Goal: Transaction & Acquisition: Purchase product/service

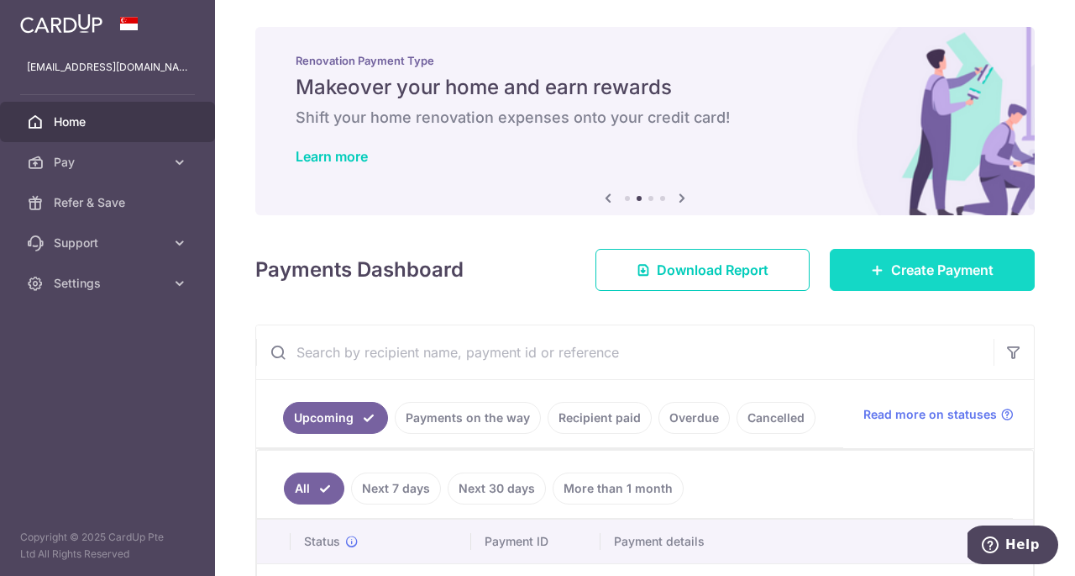
click at [891, 268] on span "Create Payment" at bounding box center [942, 270] width 103 height 20
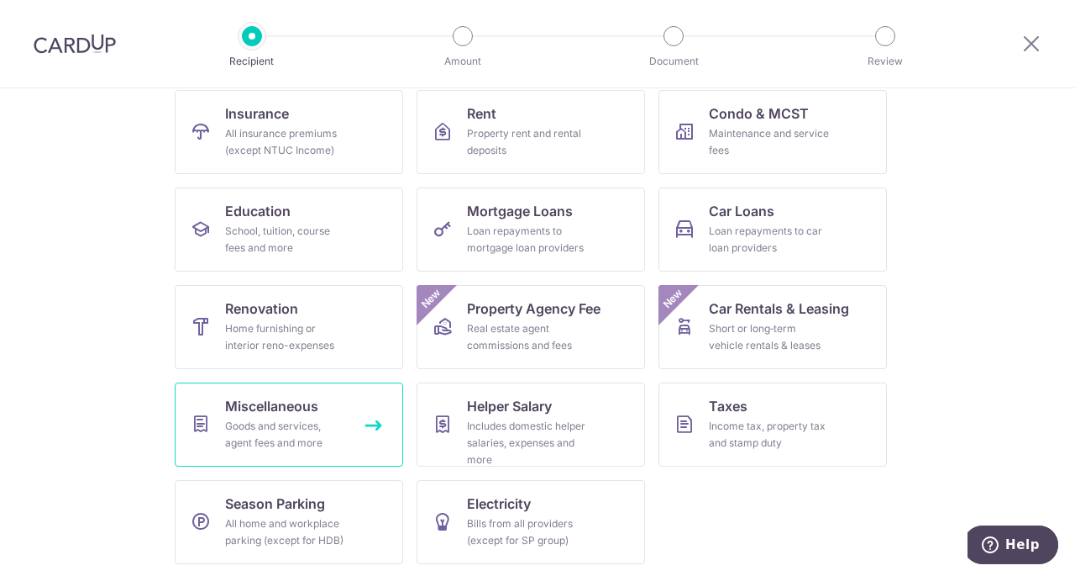
scroll to position [175, 0]
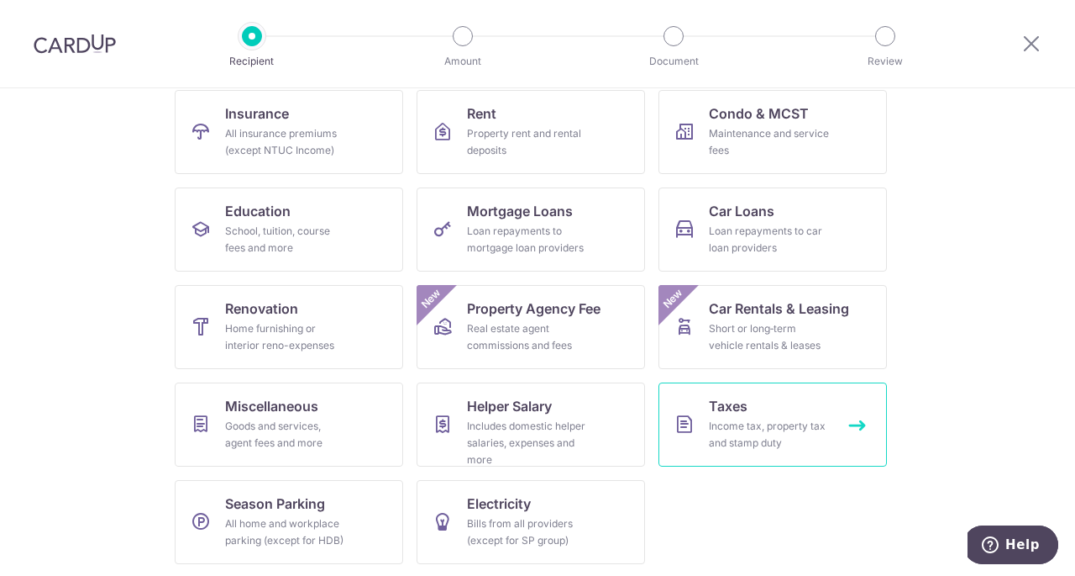
click at [823, 434] on div "Income tax, property tax and stamp duty" at bounding box center [769, 435] width 121 height 34
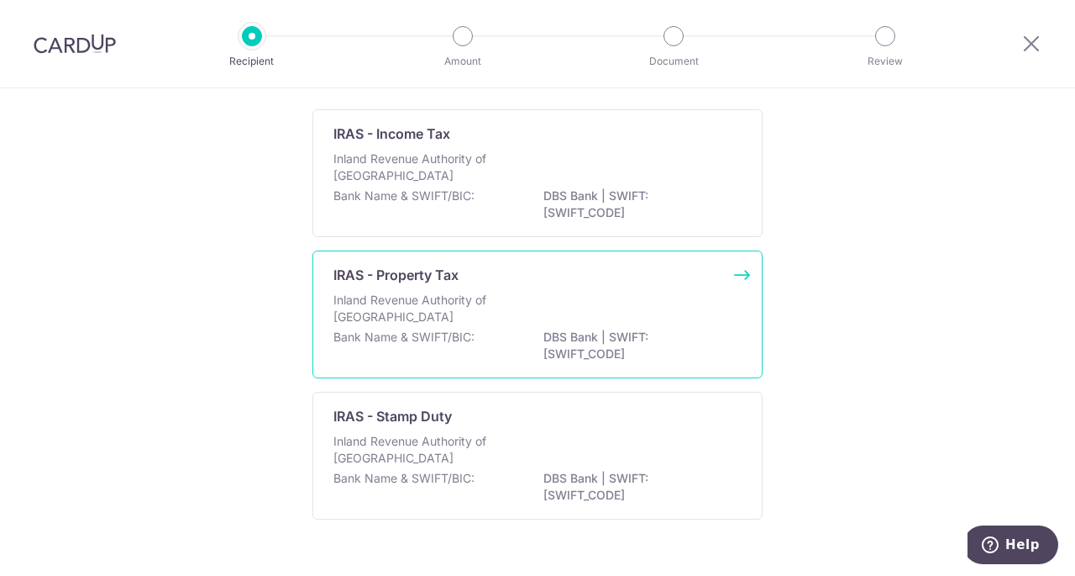
scroll to position [154, 0]
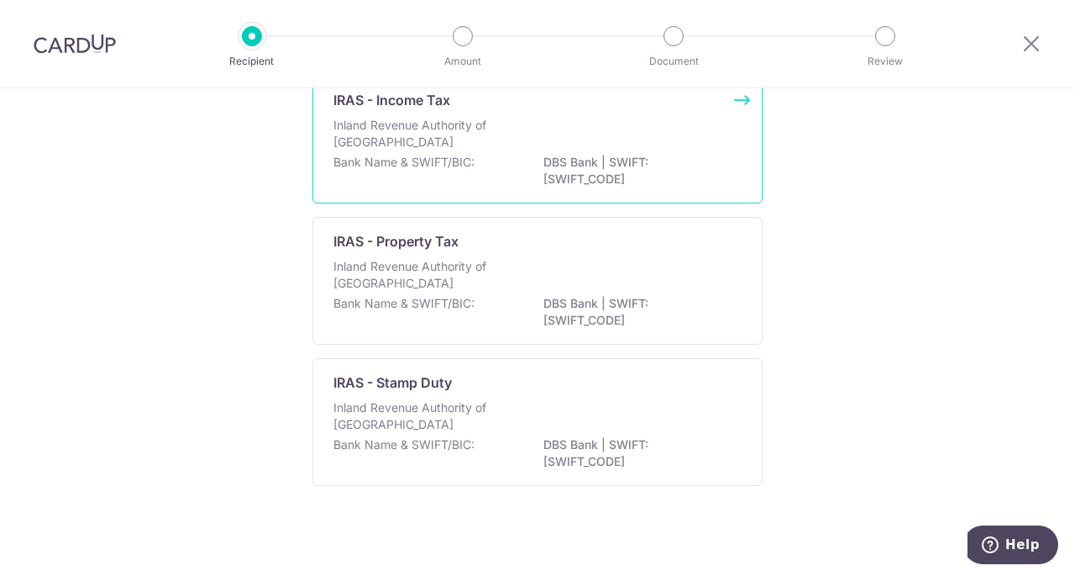
click at [495, 169] on div "Bank Name & SWIFT/BIC: DBS Bank | SWIFT: DBSSSGSGXXX" at bounding box center [538, 171] width 408 height 35
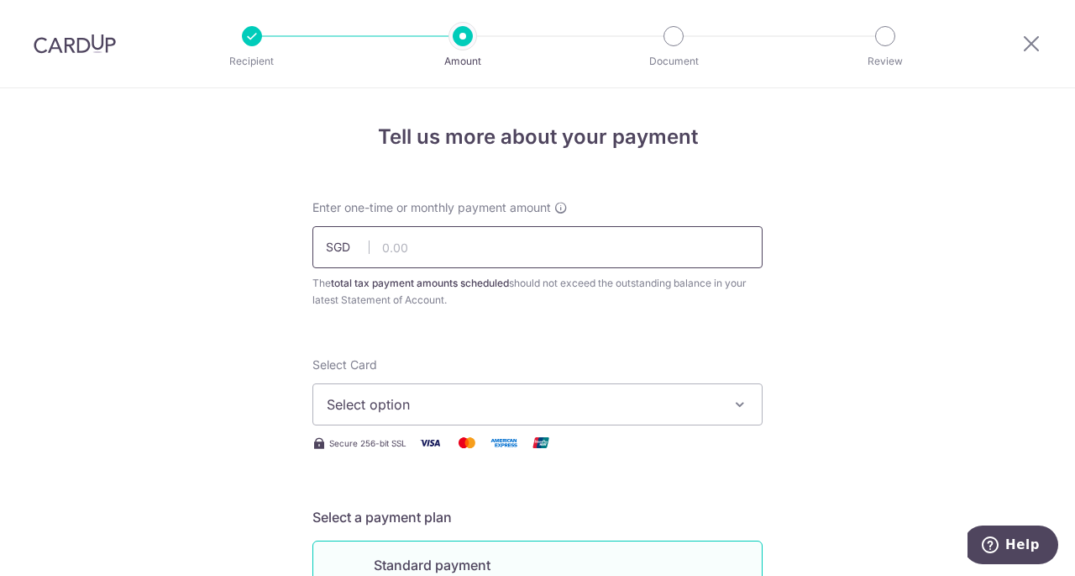
click at [442, 239] on input "text" at bounding box center [538, 247] width 450 height 42
type input "143.00"
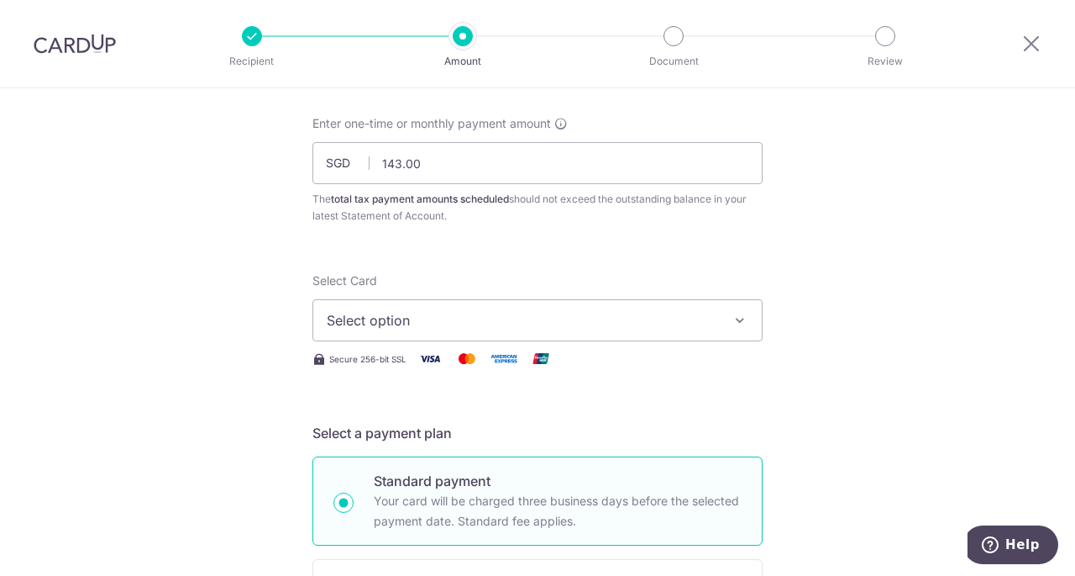
click at [448, 310] on span "Select option" at bounding box center [523, 320] width 392 height 20
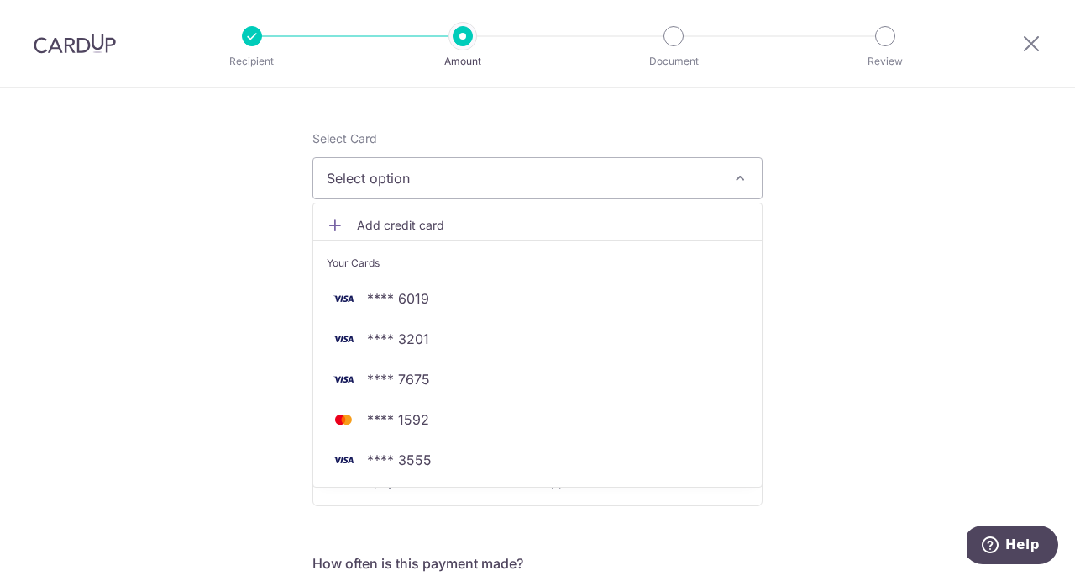
scroll to position [336, 0]
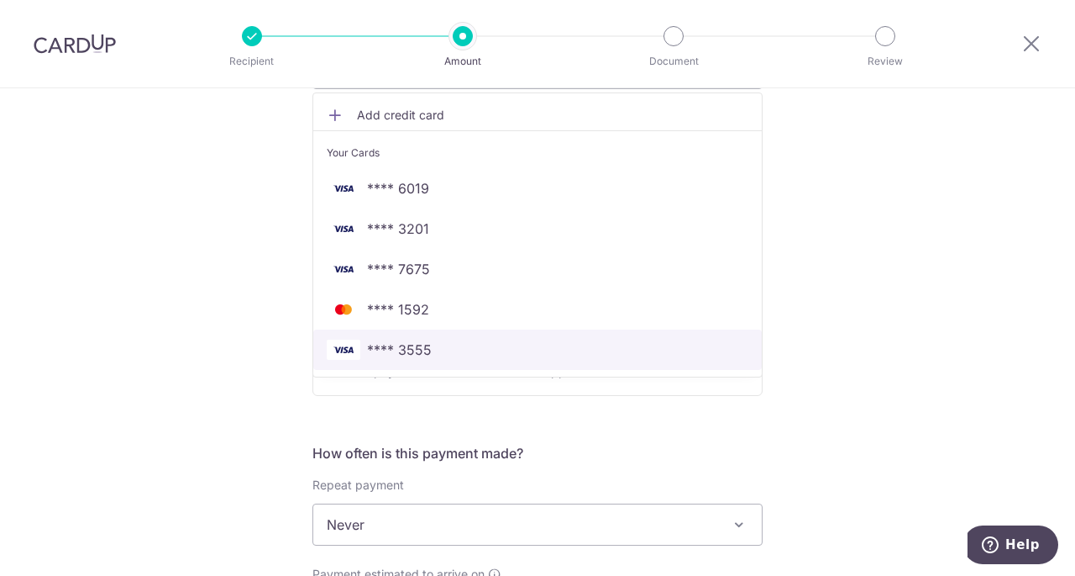
click at [440, 362] on link "**** 3555" at bounding box center [537, 349] width 449 height 40
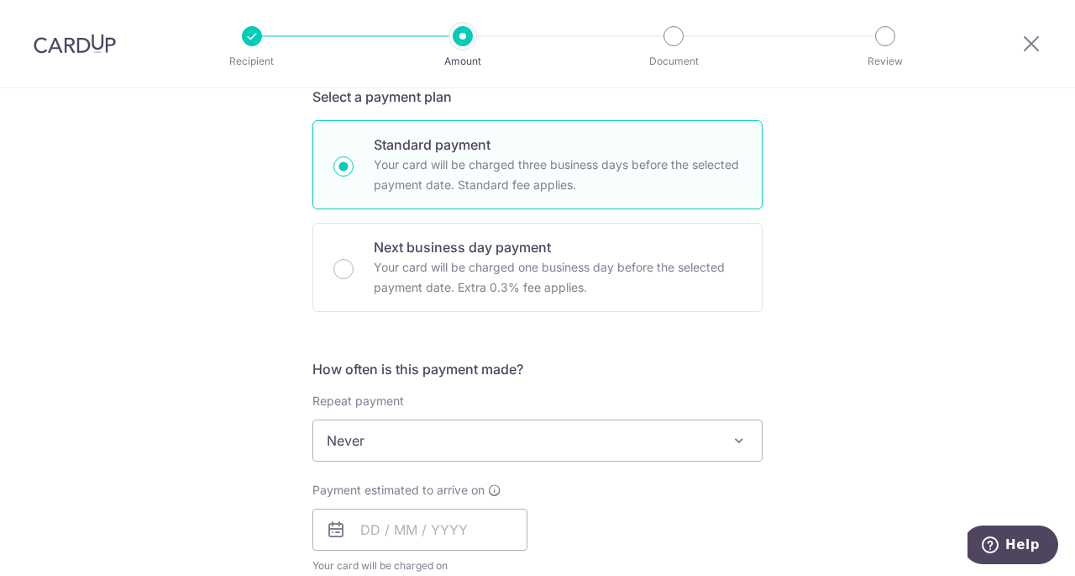
scroll to position [504, 0]
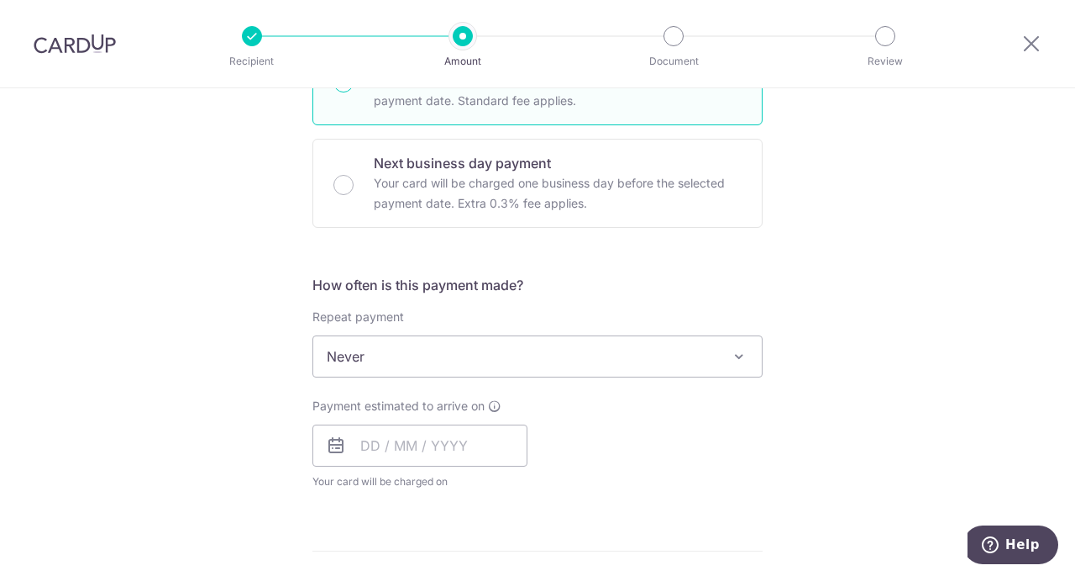
click at [402, 355] on span "Never" at bounding box center [537, 356] width 449 height 40
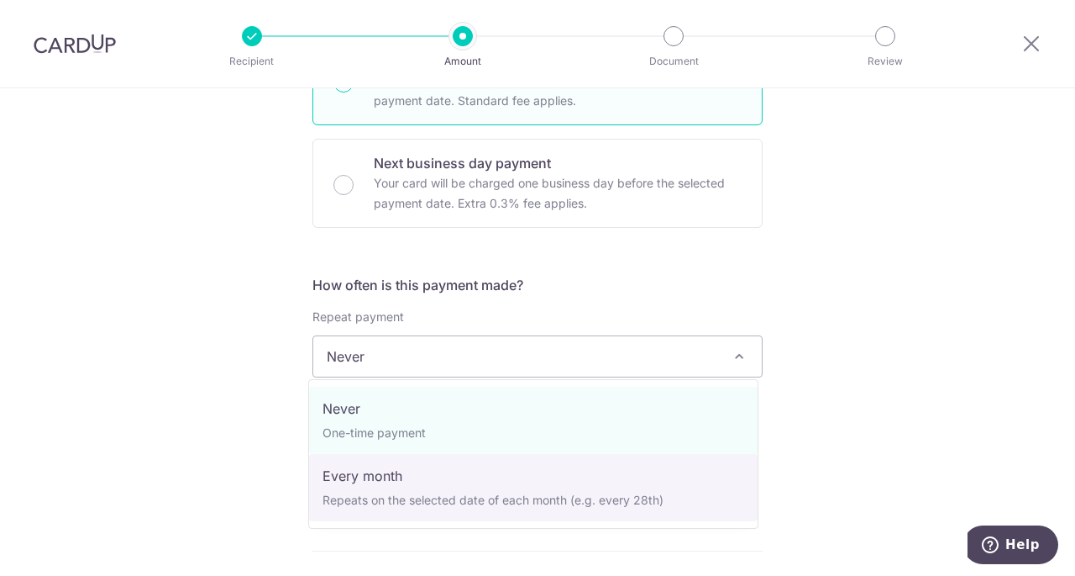
select select "3"
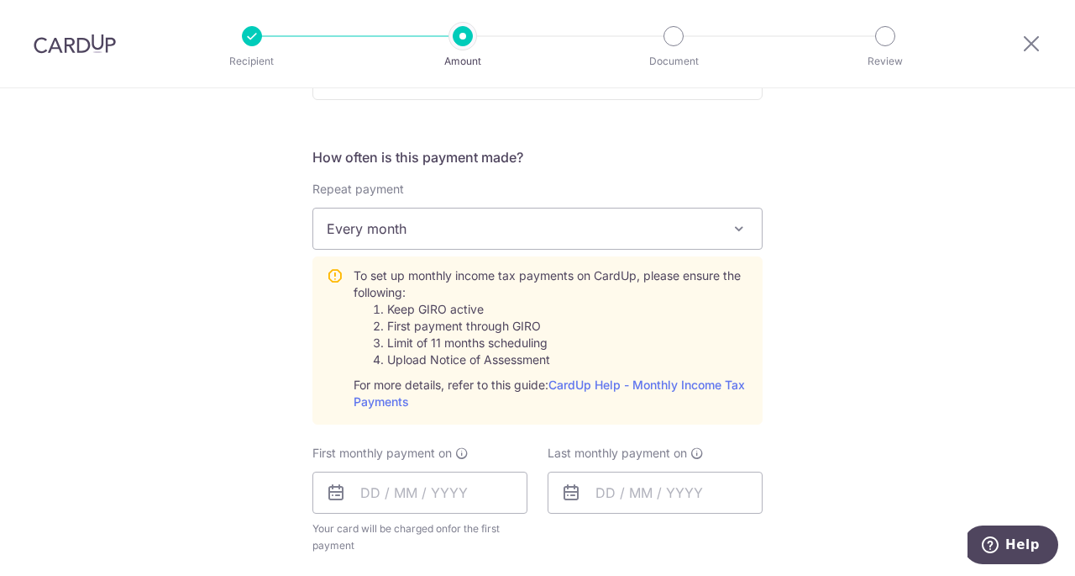
scroll to position [672, 0]
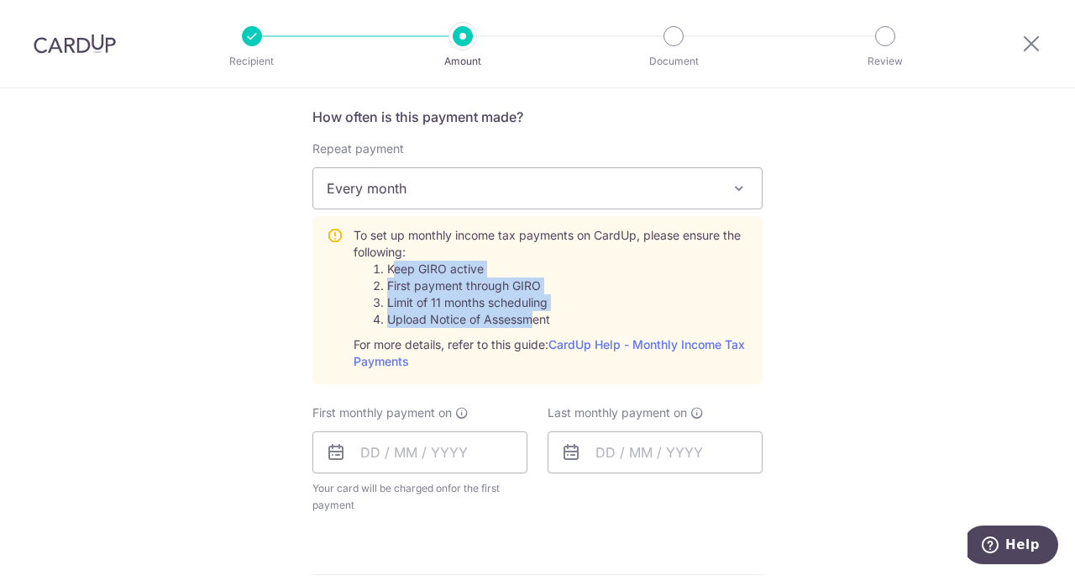
drag, startPoint x: 390, startPoint y: 272, endPoint x: 526, endPoint y: 310, distance: 141.3
click at [526, 310] on ol "Keep GIRO active First payment through GIRO Limit of 11 months scheduling Uploa…" at bounding box center [551, 293] width 395 height 67
click at [484, 307] on li "Limit of 11 months scheduling" at bounding box center [567, 302] width 361 height 17
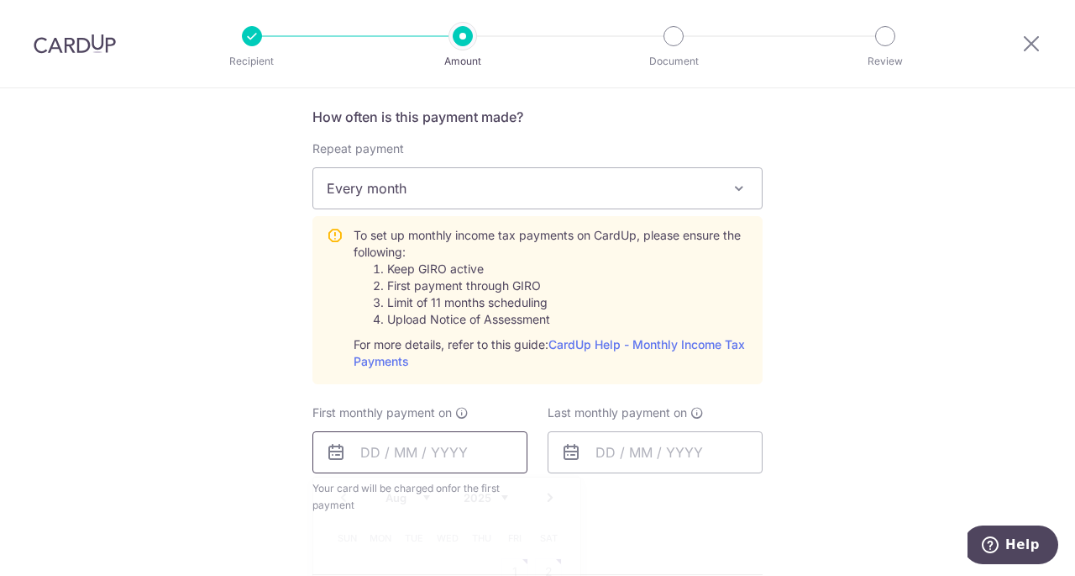
click at [390, 453] on input "text" at bounding box center [420, 452] width 215 height 42
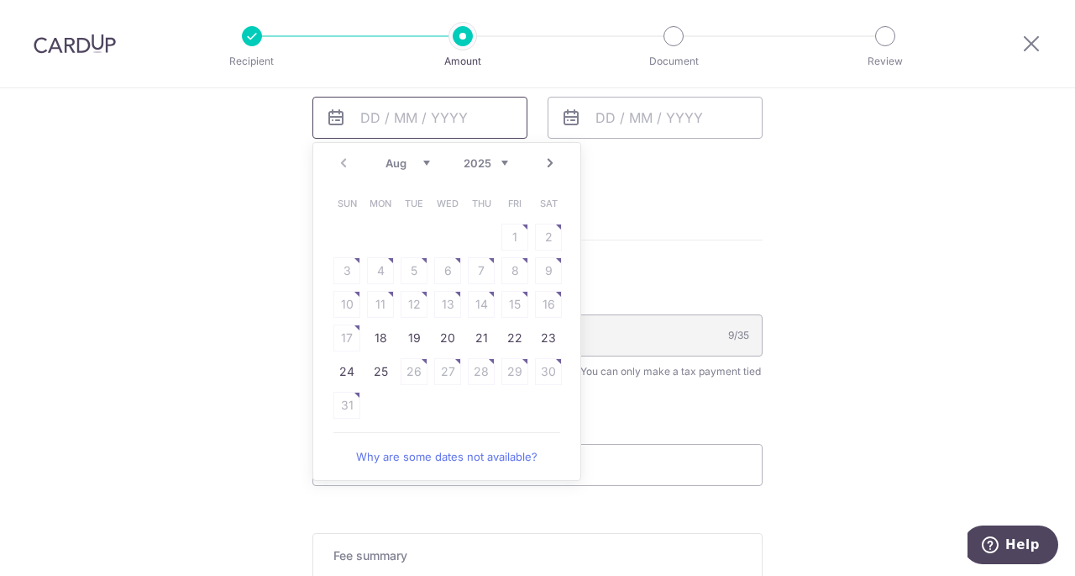
scroll to position [1008, 0]
click at [416, 160] on select "Aug Sep Oct Nov Dec" at bounding box center [408, 161] width 45 height 13
click at [383, 234] on table "Sun Mon Tue Wed Thu Fri Sat 1 2 3 4 5 6 7 8 9 10 11 12 13 14 15 16 17 18 19 20 …" at bounding box center [447, 286] width 235 height 202
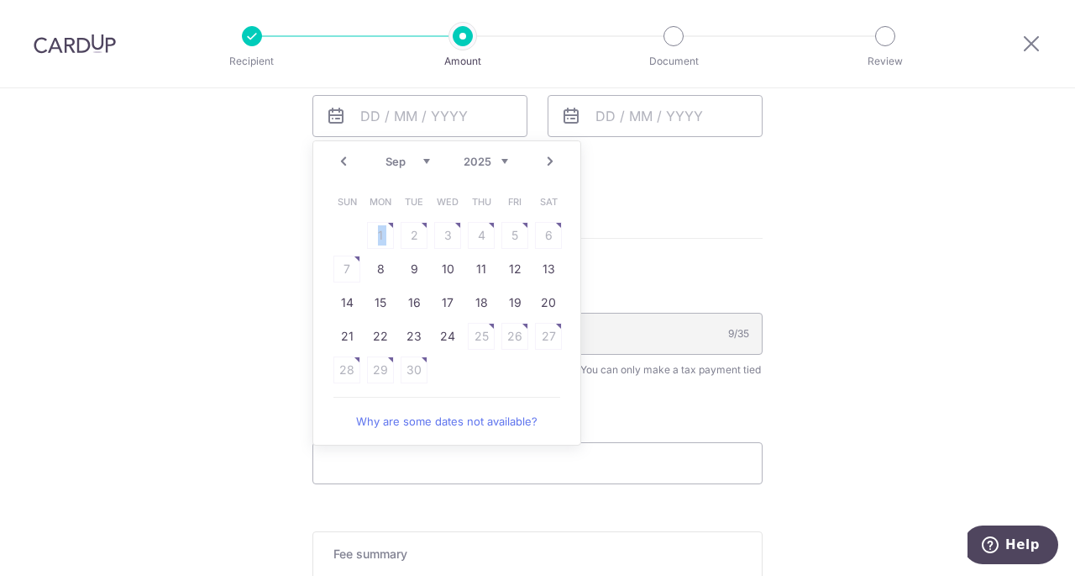
click at [383, 234] on table "Sun Mon Tue Wed Thu Fri Sat 1 2 3 4 5 6 7 8 9 10 11 12 13 14 15 16 17 18 19 20 …" at bounding box center [447, 286] width 235 height 202
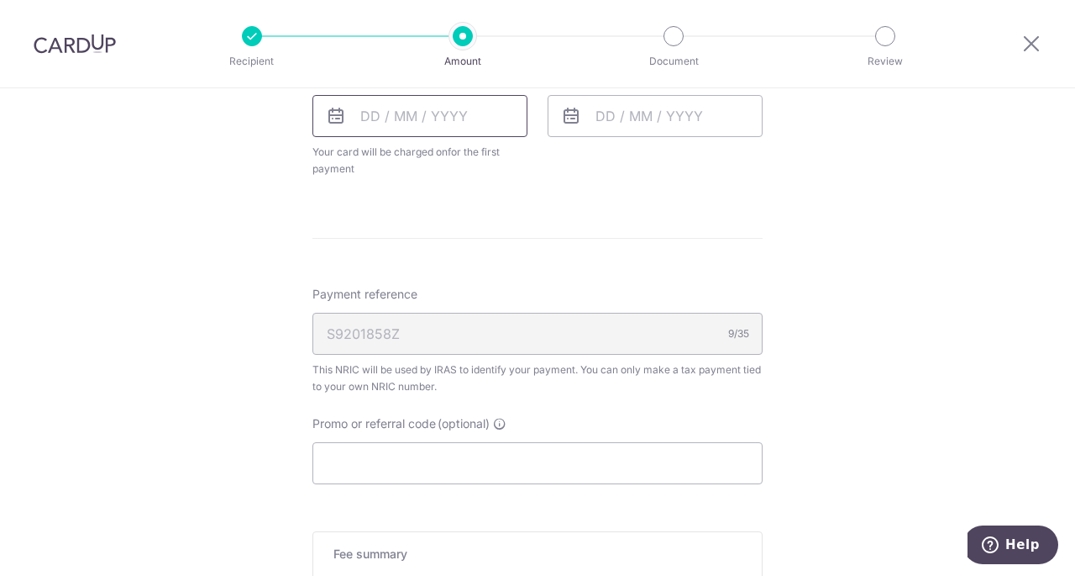
click at [388, 129] on input "text" at bounding box center [420, 116] width 215 height 42
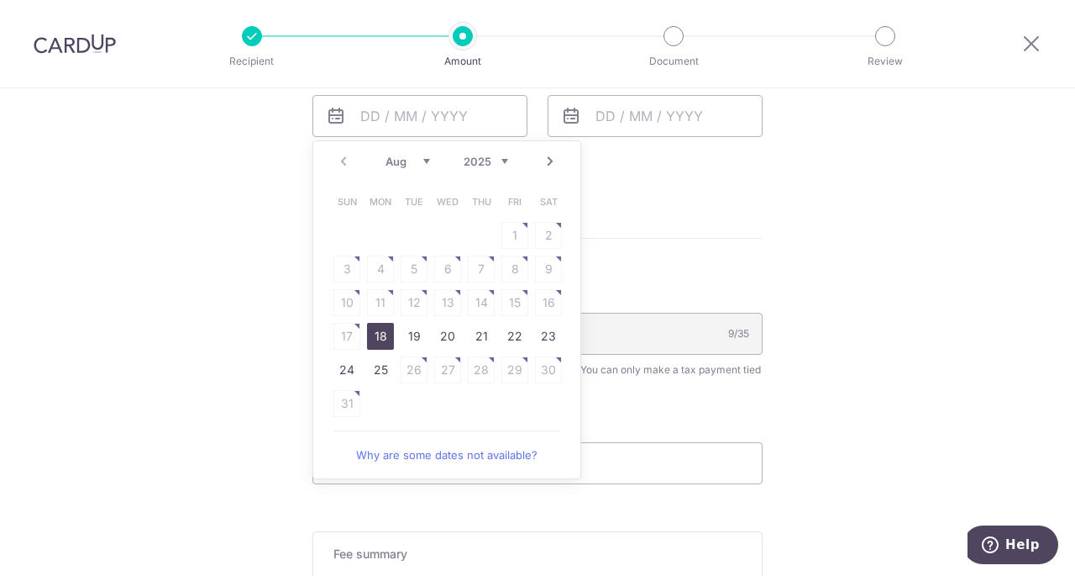
click at [394, 162] on select "Aug Sep Oct Nov Dec" at bounding box center [408, 161] width 45 height 13
click at [436, 413] on link "Why are some dates not available?" at bounding box center [447, 421] width 227 height 34
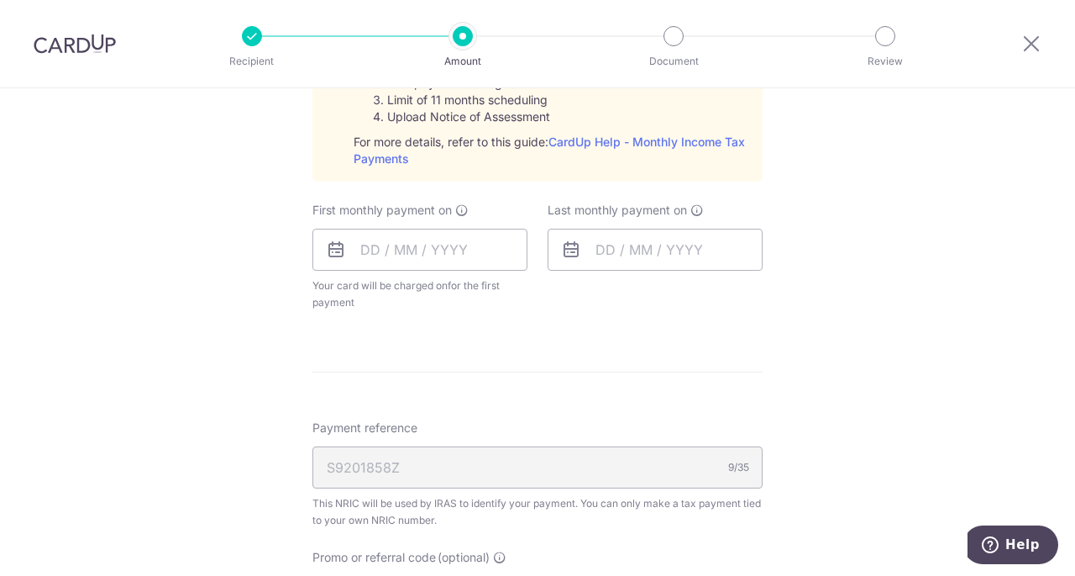
scroll to position [756, 0]
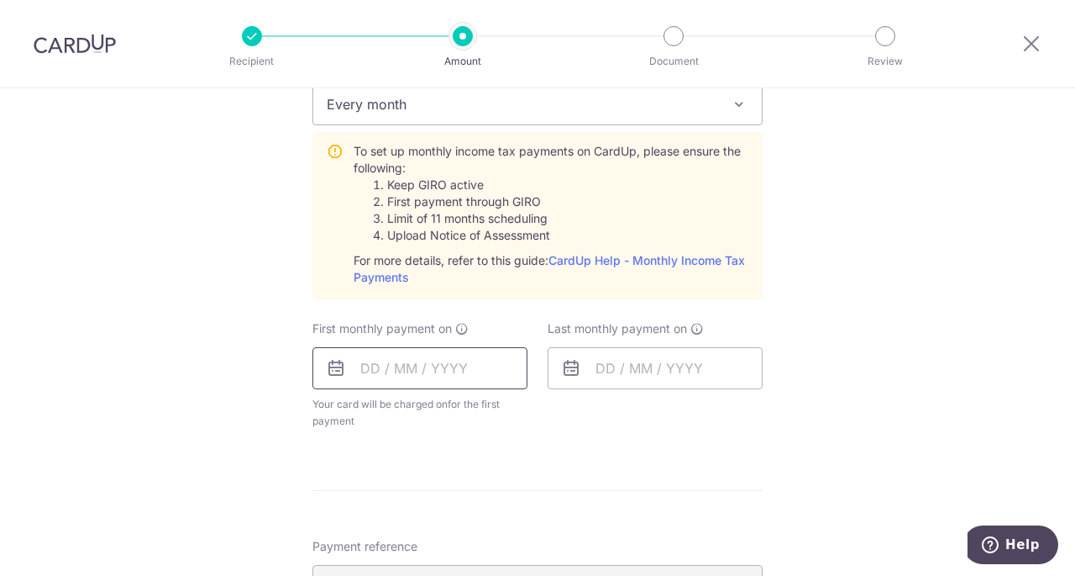
click at [446, 367] on input "text" at bounding box center [420, 368] width 215 height 42
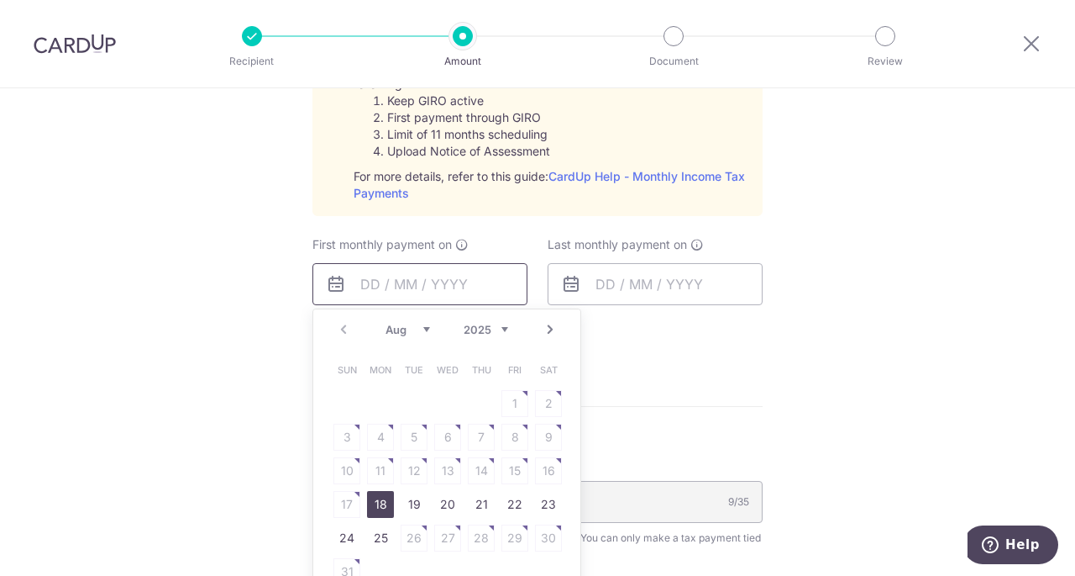
scroll to position [1008, 0]
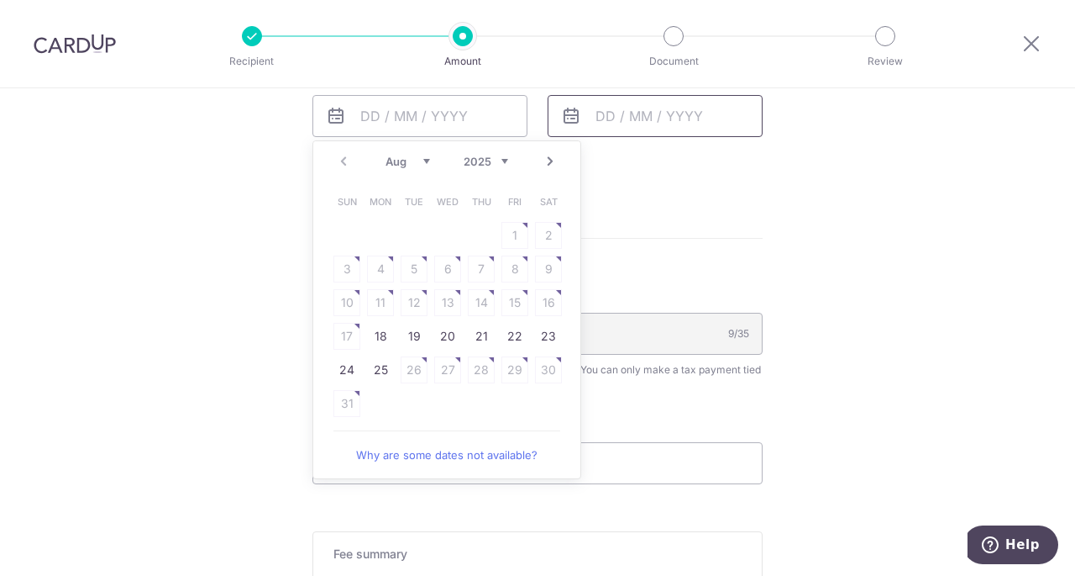
click at [582, 113] on input "text" at bounding box center [655, 116] width 215 height 42
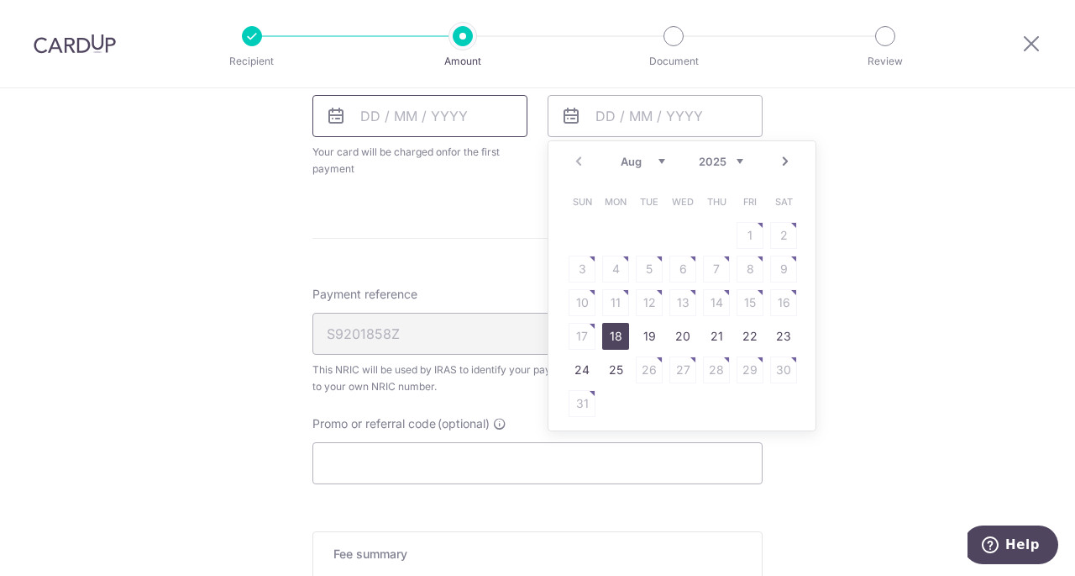
click at [502, 116] on input "text" at bounding box center [420, 116] width 215 height 42
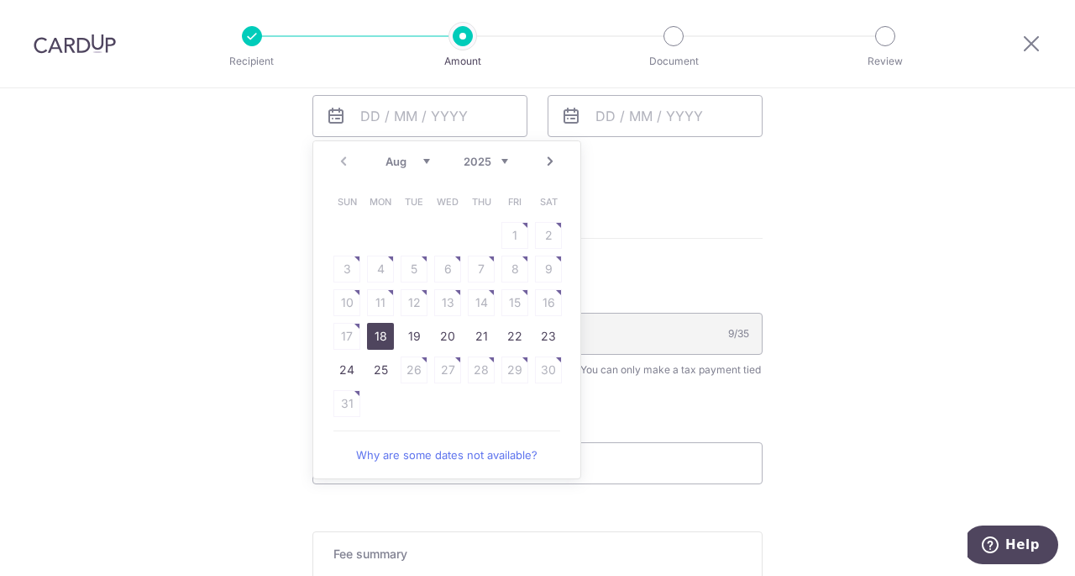
click at [397, 159] on select "Aug Sep Oct Nov Dec" at bounding box center [408, 161] width 45 height 13
click at [402, 161] on select "Aug Sep Oct Nov Dec" at bounding box center [408, 161] width 45 height 13
click at [446, 335] on link "20" at bounding box center [447, 336] width 27 height 27
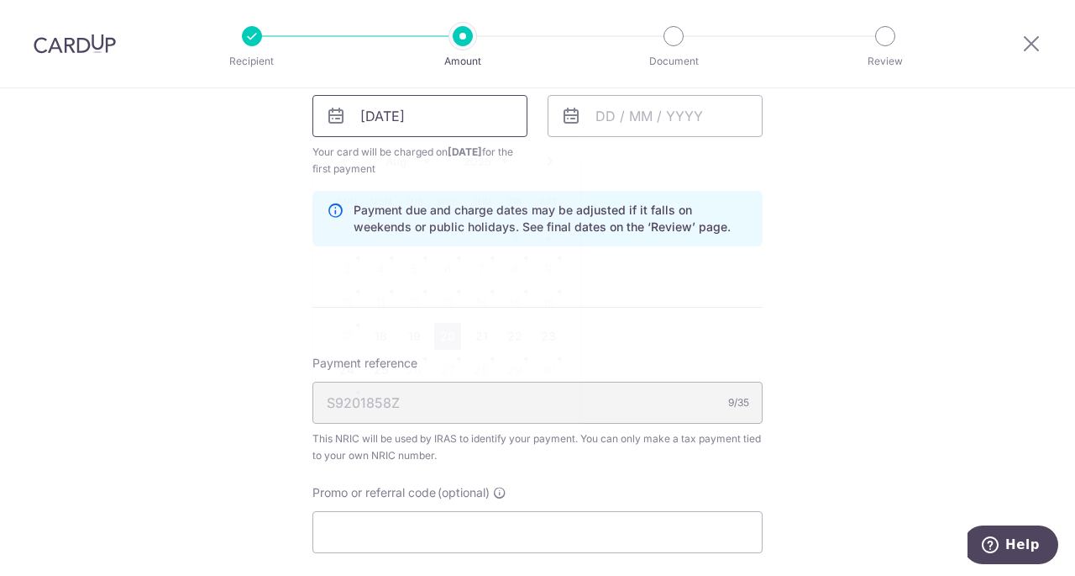
click at [449, 113] on input "[DATE]" at bounding box center [420, 116] width 215 height 42
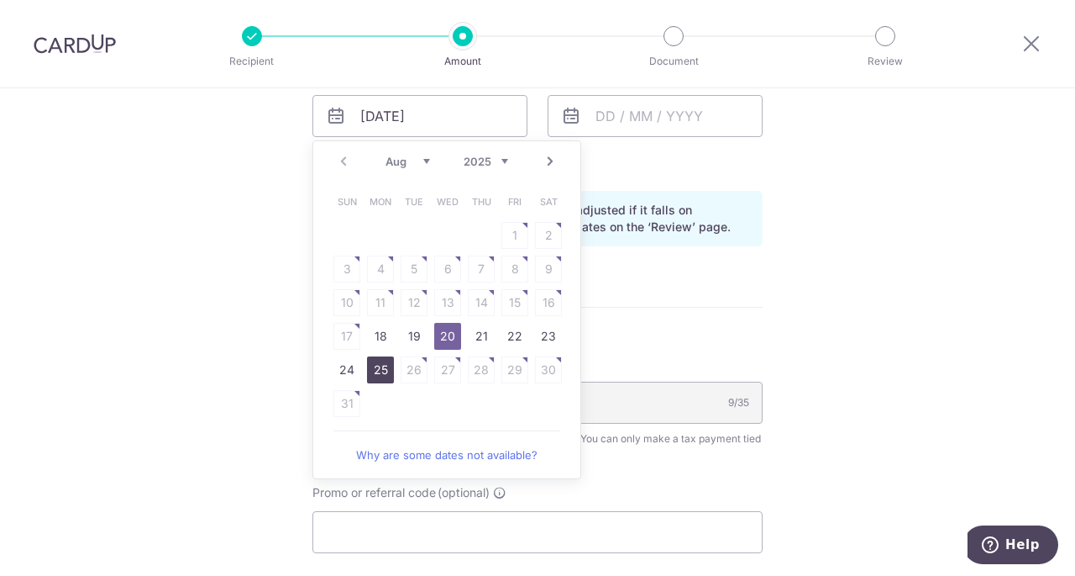
click at [376, 359] on link "25" at bounding box center [380, 369] width 27 height 27
type input "[DATE]"
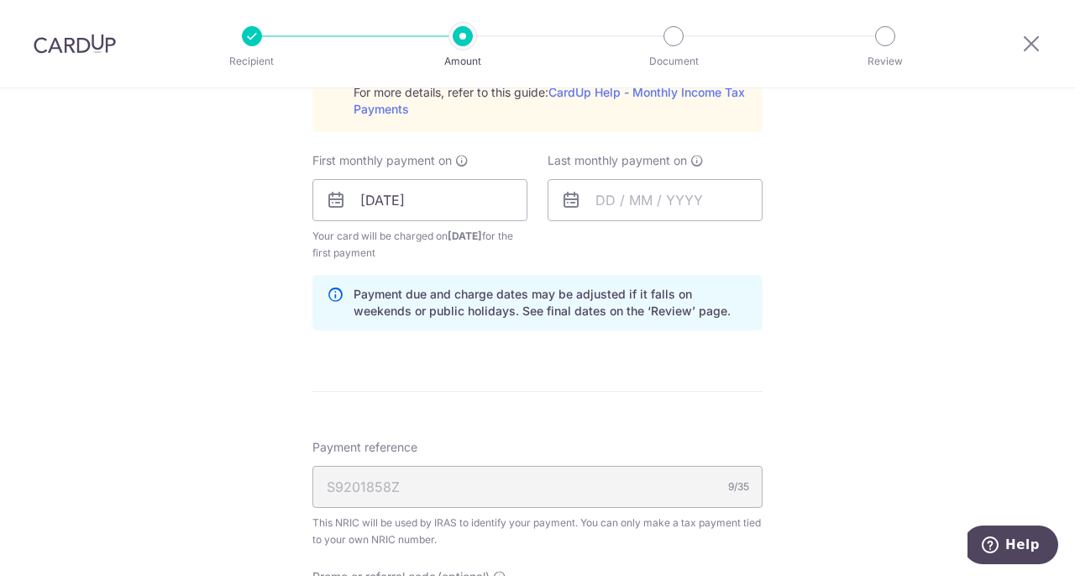
scroll to position [840, 0]
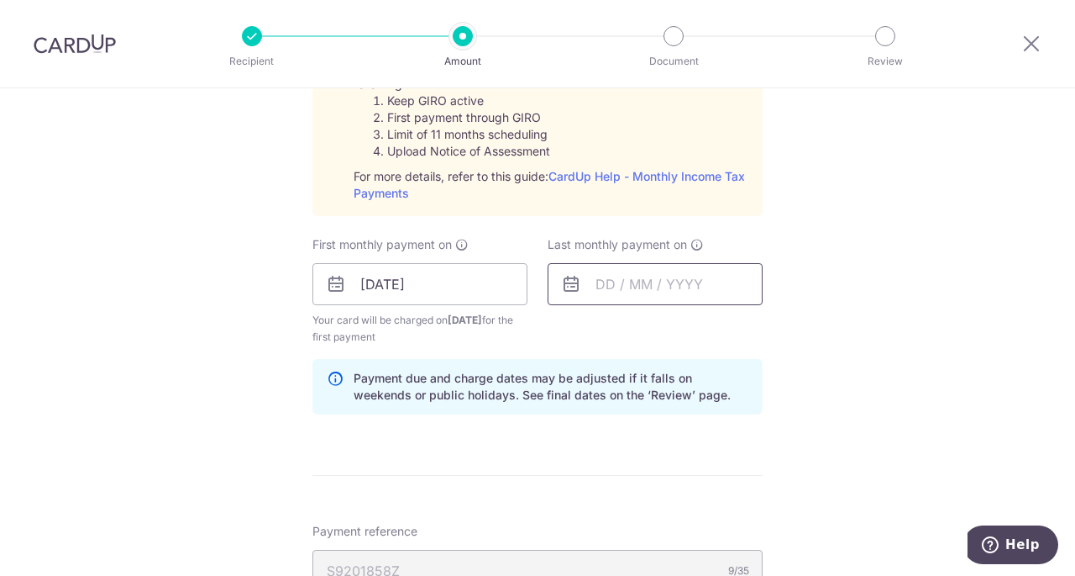
click at [602, 276] on input "text" at bounding box center [655, 284] width 215 height 42
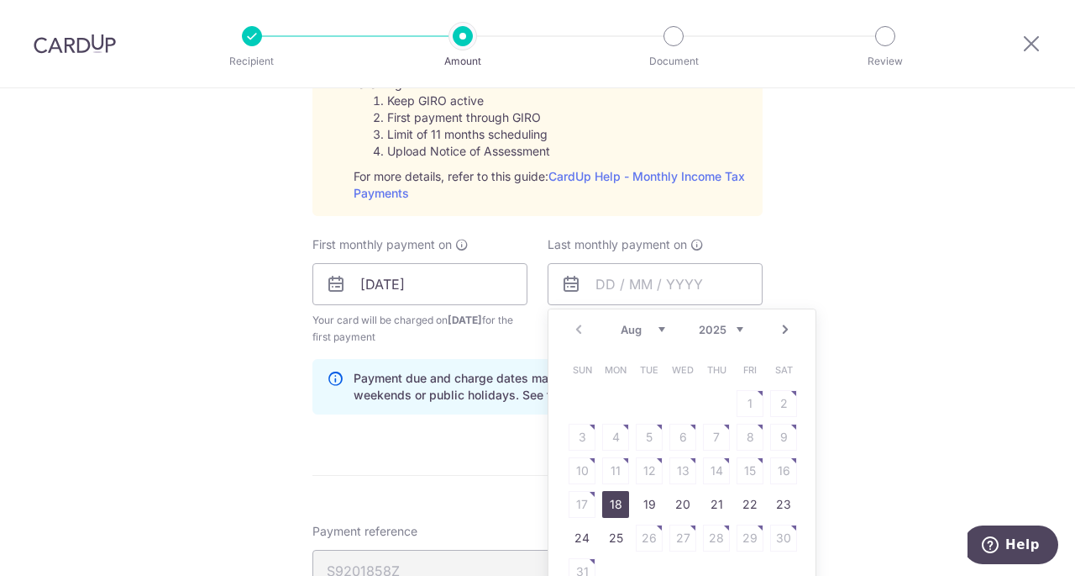
click at [650, 331] on select "Aug Sep Oct Nov Dec" at bounding box center [643, 329] width 45 height 13
click at [705, 331] on select "2025 2026" at bounding box center [721, 329] width 45 height 13
click at [706, 331] on select "2025 2026" at bounding box center [721, 329] width 45 height 13
click at [713, 327] on select "2025 2026" at bounding box center [721, 329] width 45 height 13
click at [632, 330] on select "Jan Feb Mar Apr May Jun Jul Aug Sep" at bounding box center [643, 329] width 45 height 13
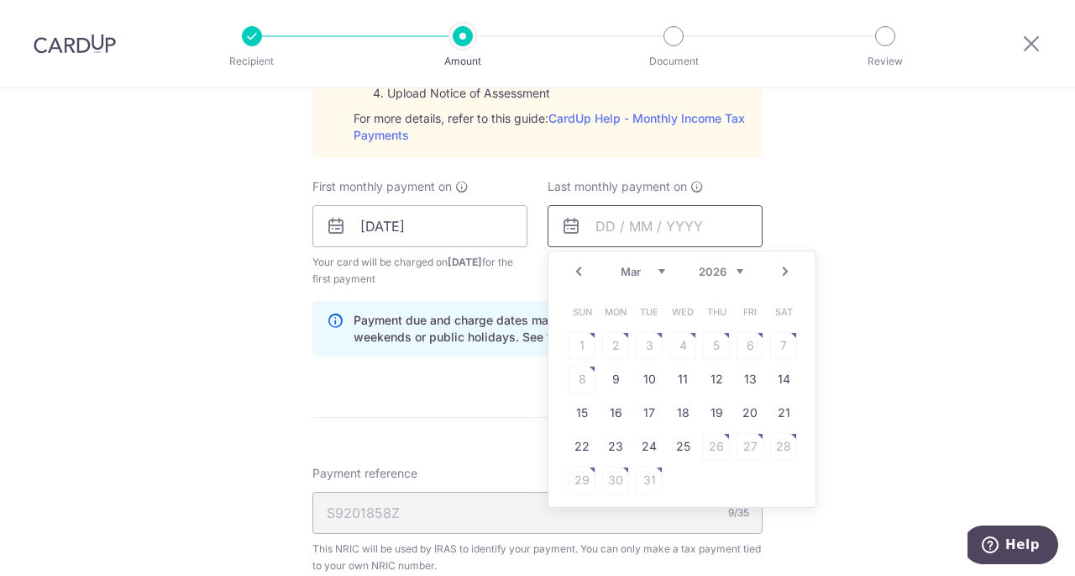
scroll to position [924, 0]
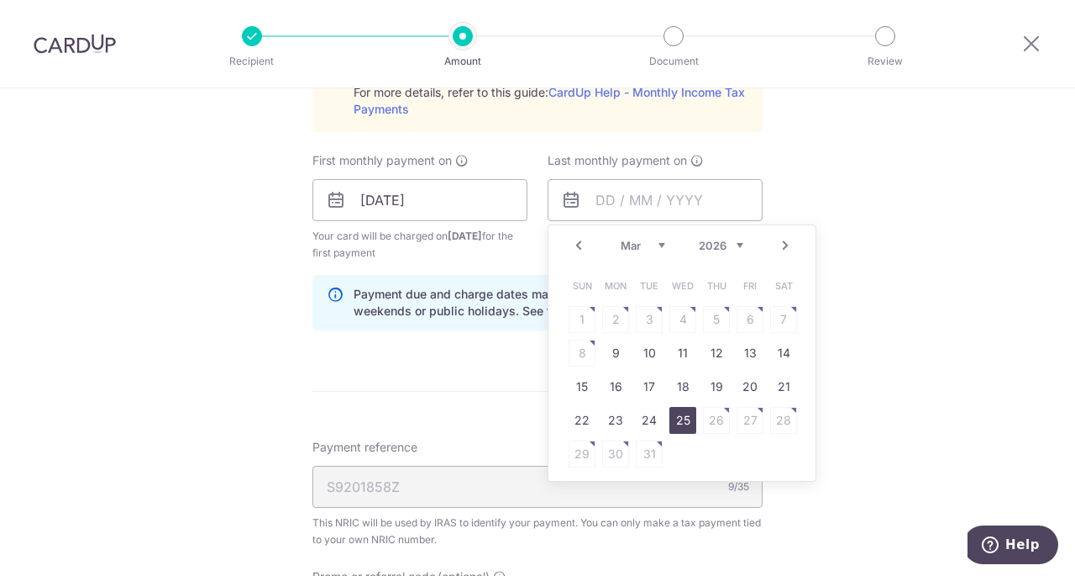
click at [672, 409] on link "25" at bounding box center [683, 420] width 27 height 27
type input "[DATE]"
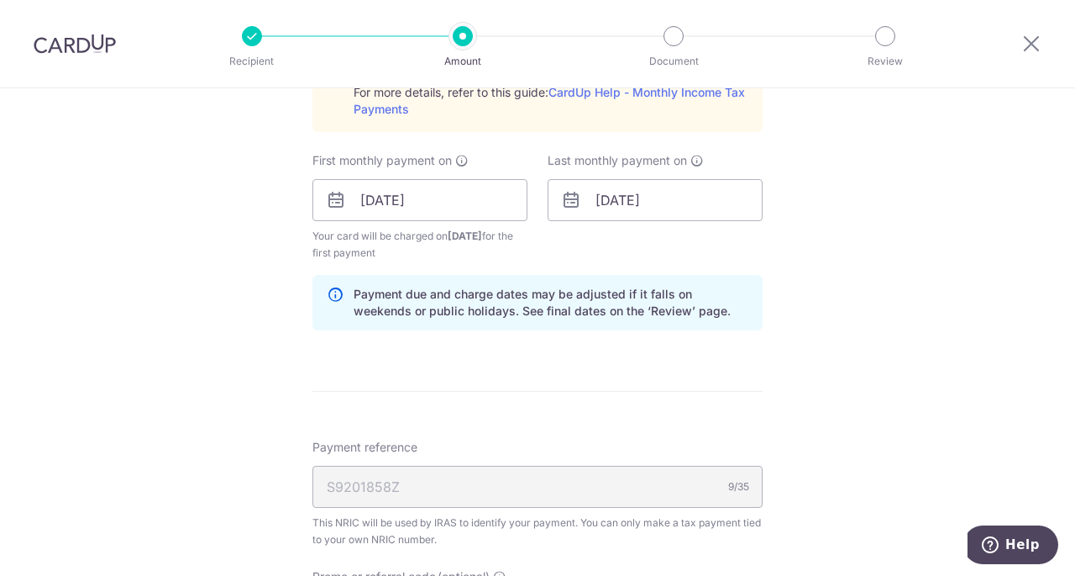
click at [593, 270] on div "How often is this payment made? Repeat payment Never Every month Every month To…" at bounding box center [538, 99] width 450 height 489
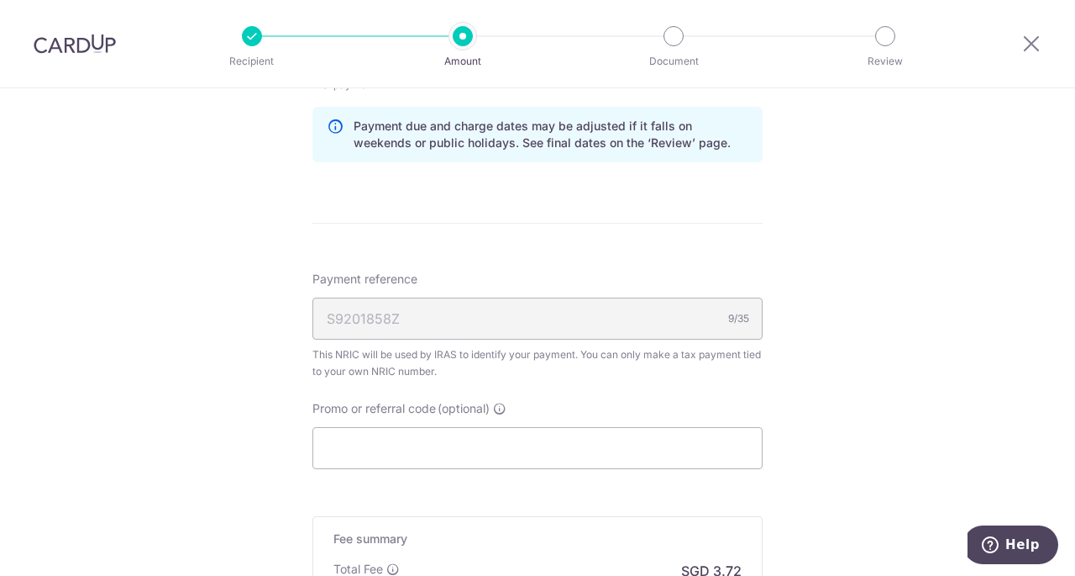
scroll to position [1176, 0]
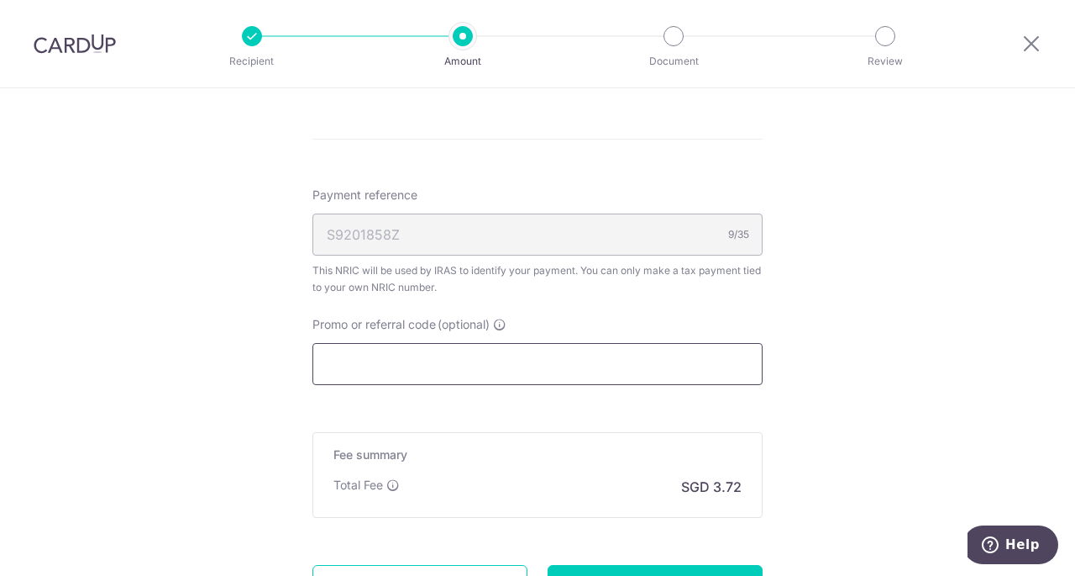
click at [477, 365] on input "Promo or referral code (optional)" at bounding box center [538, 364] width 450 height 42
paste input "VTAX25R"
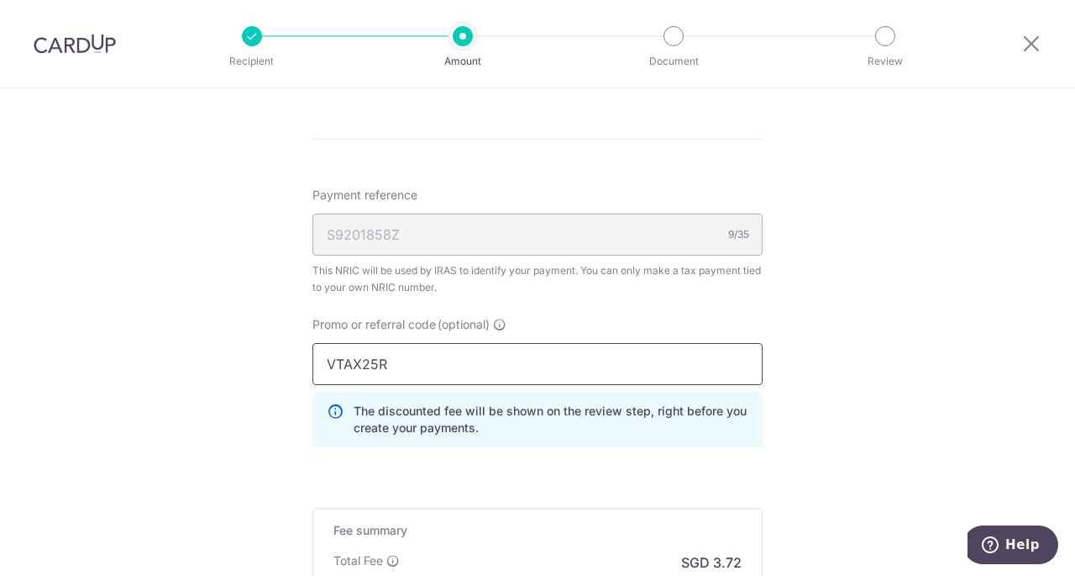
type input "VTAX25R"
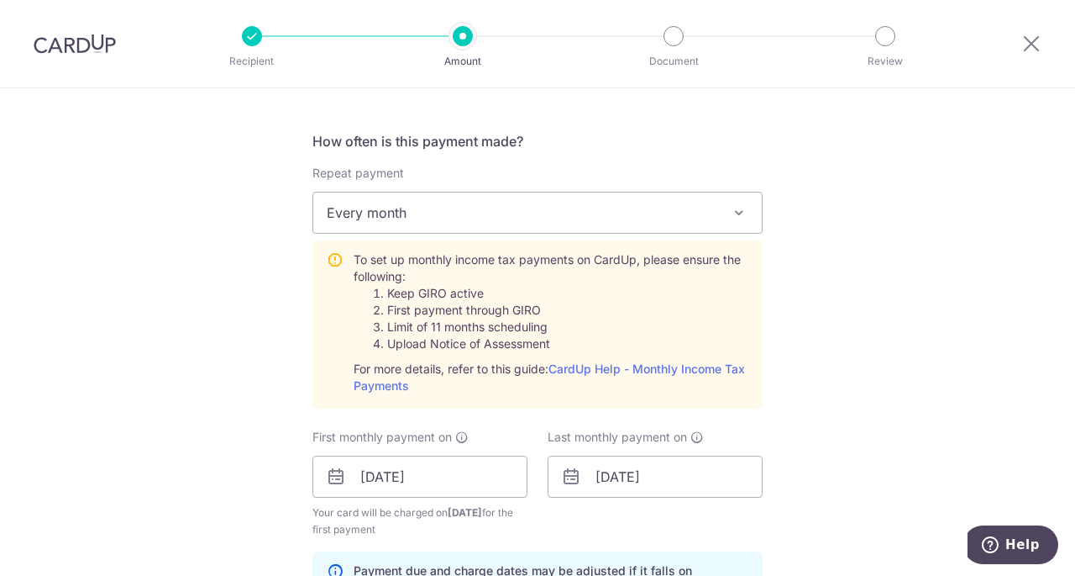
scroll to position [1403, 0]
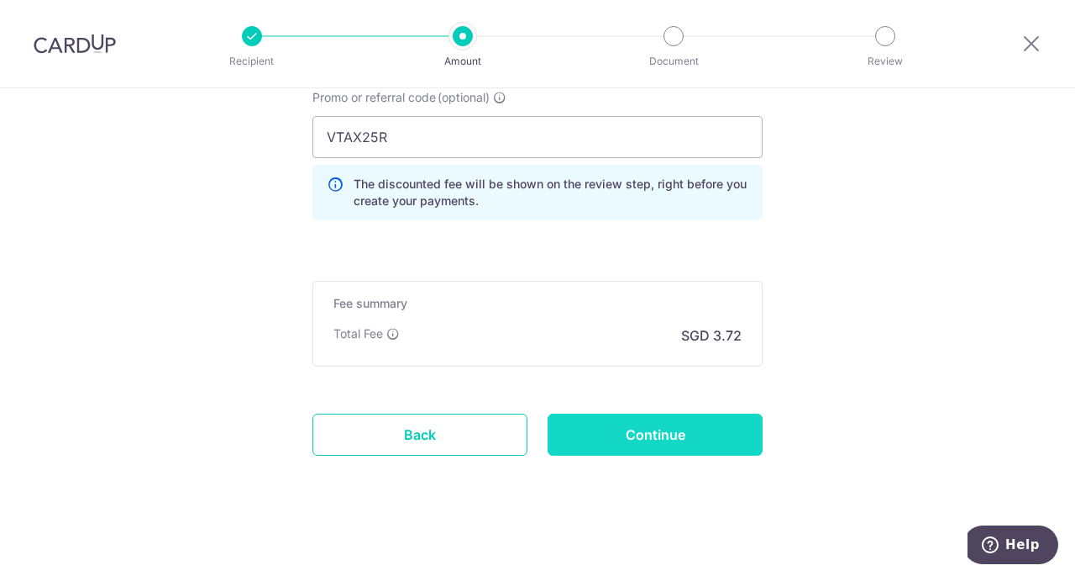
click at [642, 416] on input "Continue" at bounding box center [655, 434] width 215 height 42
type input "Create Schedule"
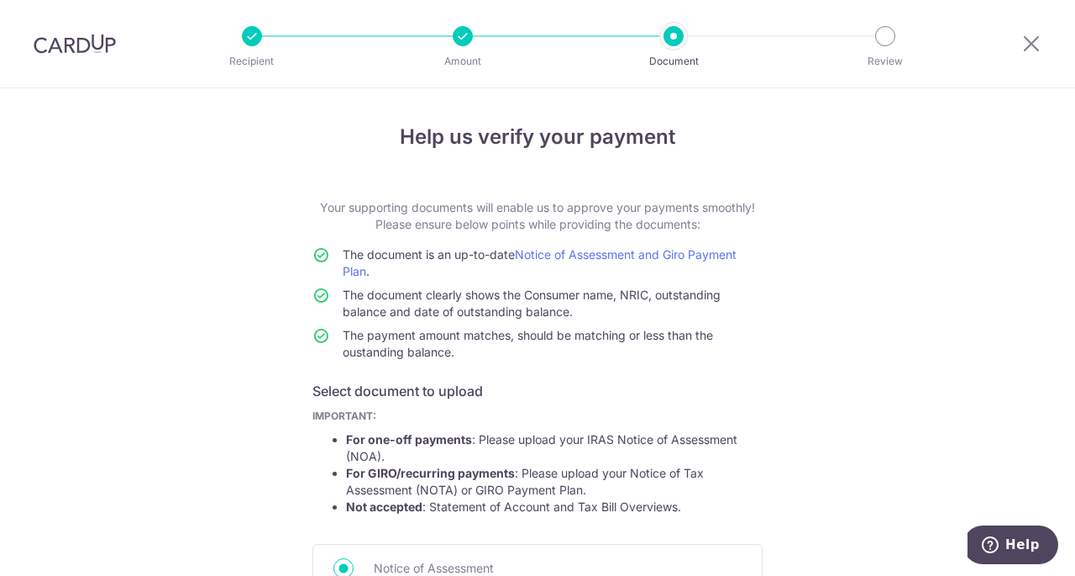
scroll to position [279, 0]
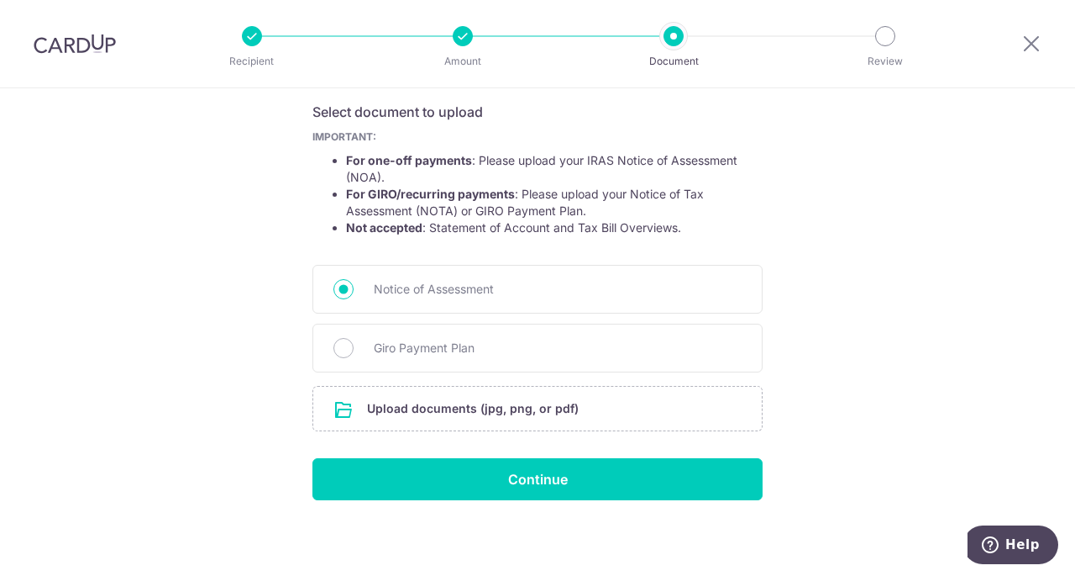
click at [244, 218] on div "Help us verify your payment Your supporting documents will enable us to approve…" at bounding box center [537, 194] width 1075 height 770
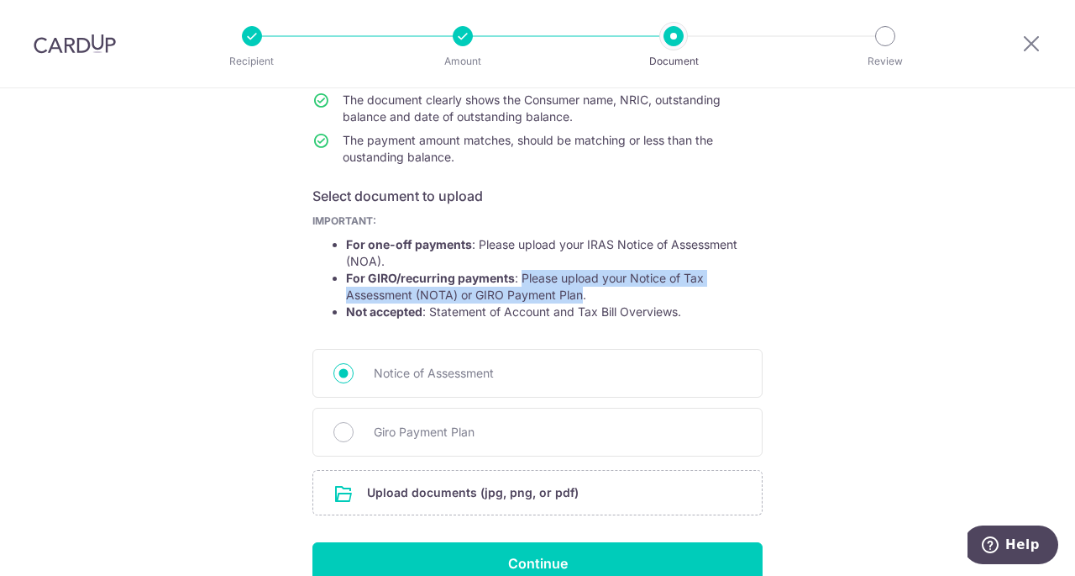
drag, startPoint x: 517, startPoint y: 278, endPoint x: 577, endPoint y: 290, distance: 61.6
click at [577, 290] on li "For GIRO/recurring payments : Please upload your Notice of Tax Assessment (NOTA…" at bounding box center [554, 287] width 417 height 34
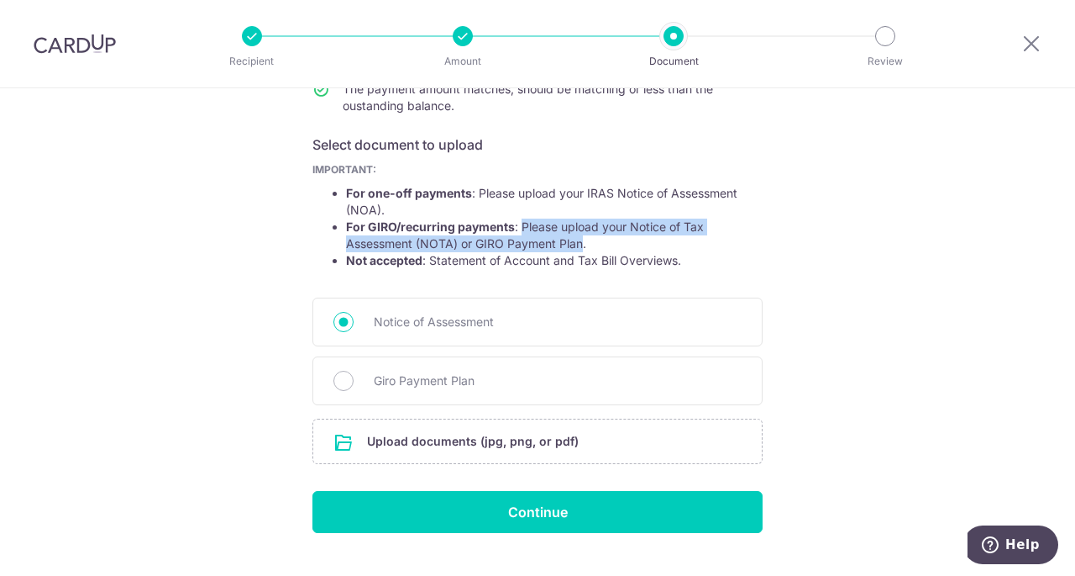
scroll to position [279, 0]
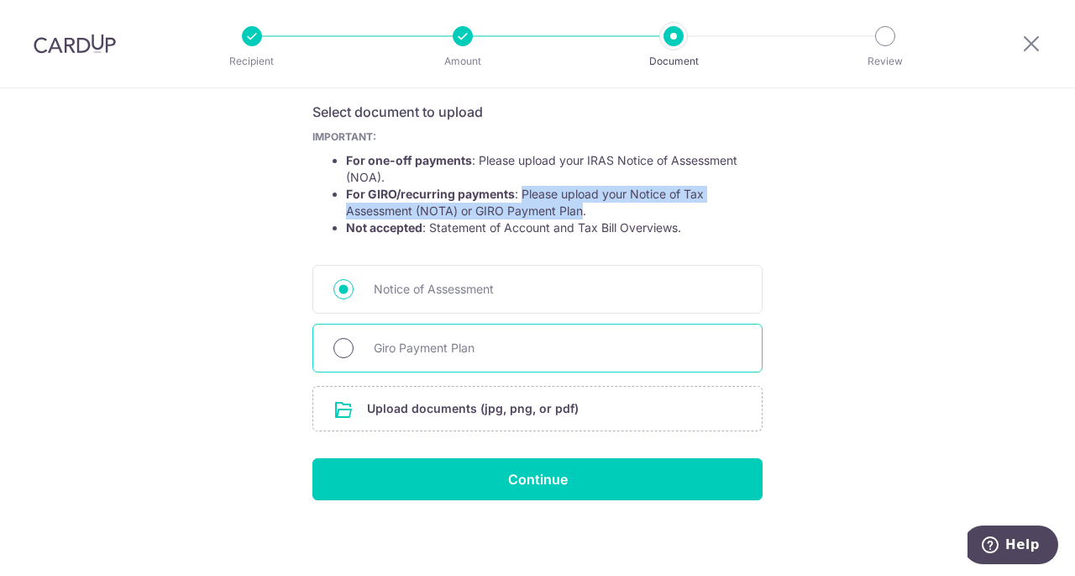
click at [346, 343] on input "Giro Payment Plan" at bounding box center [344, 348] width 20 height 20
radio input "true"
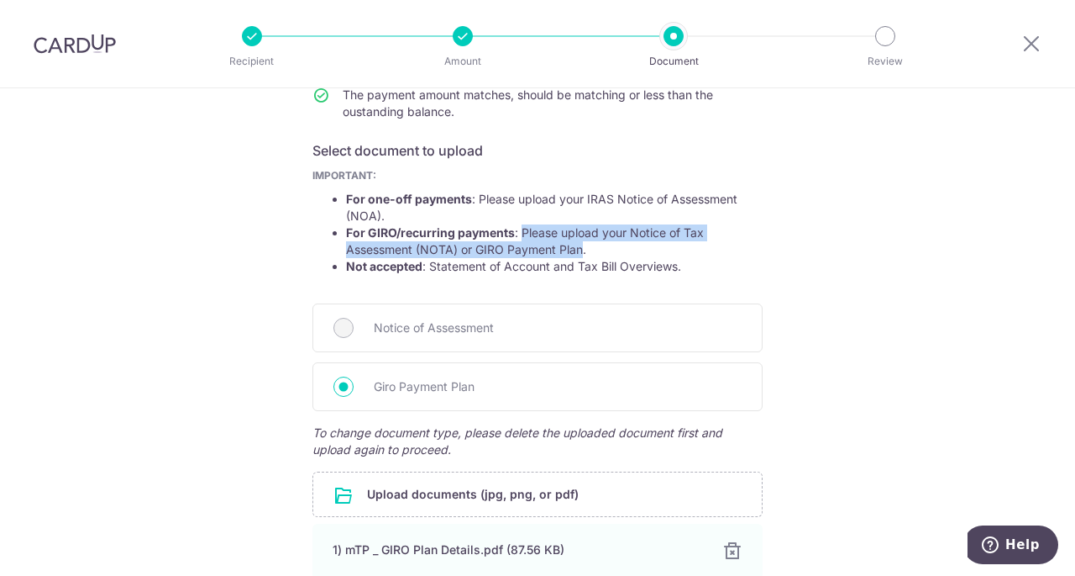
scroll to position [395, 0]
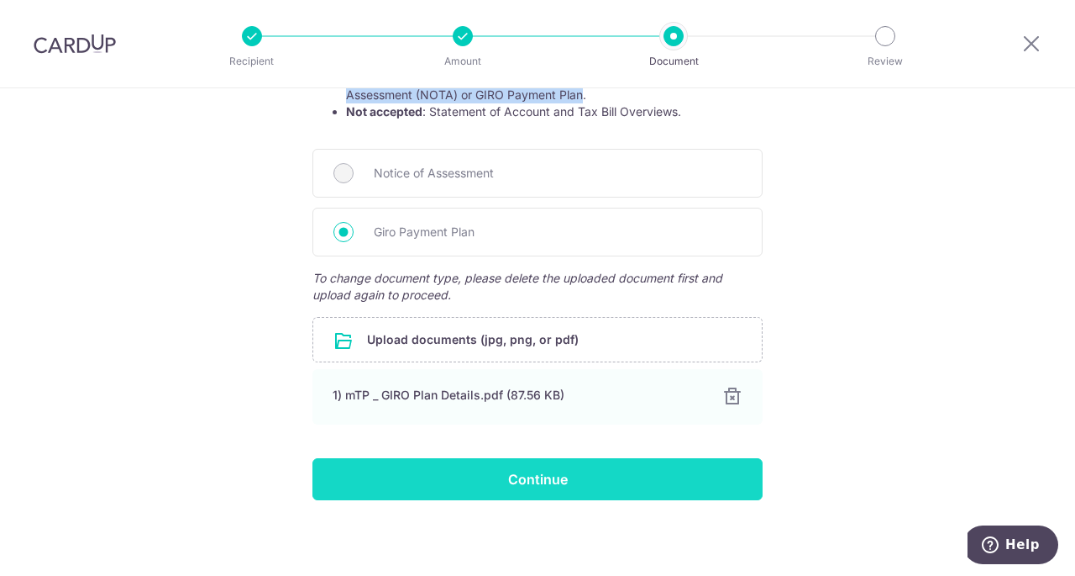
click at [507, 472] on input "Continue" at bounding box center [538, 479] width 450 height 42
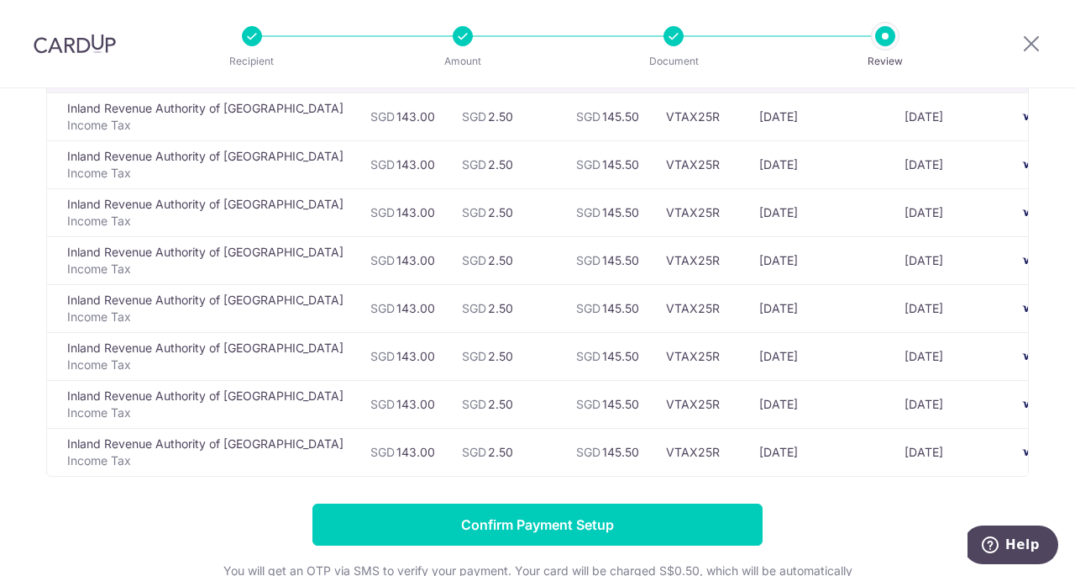
scroll to position [336, 0]
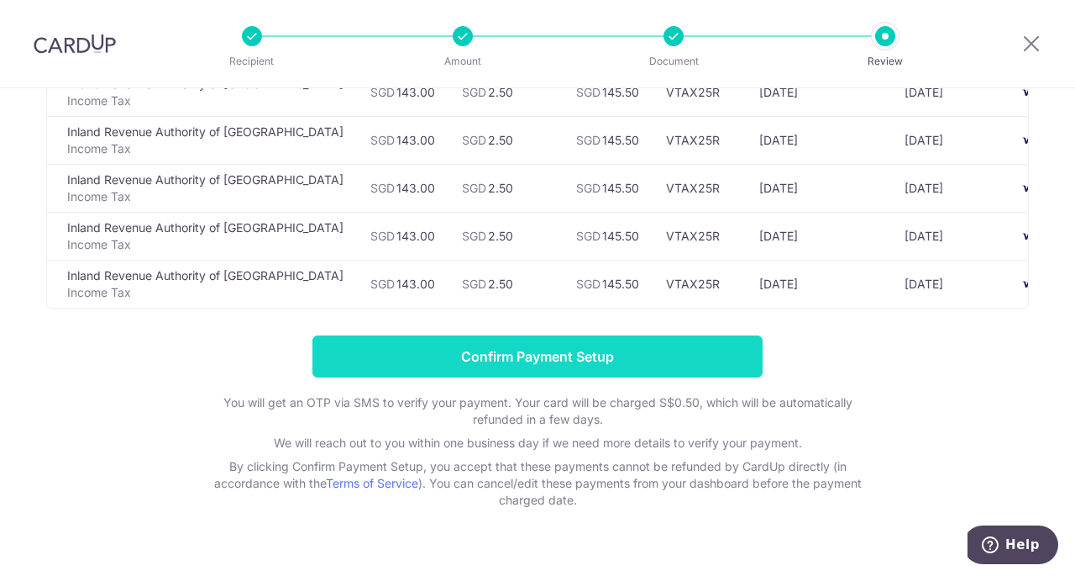
click at [542, 367] on input "Confirm Payment Setup" at bounding box center [538, 356] width 450 height 42
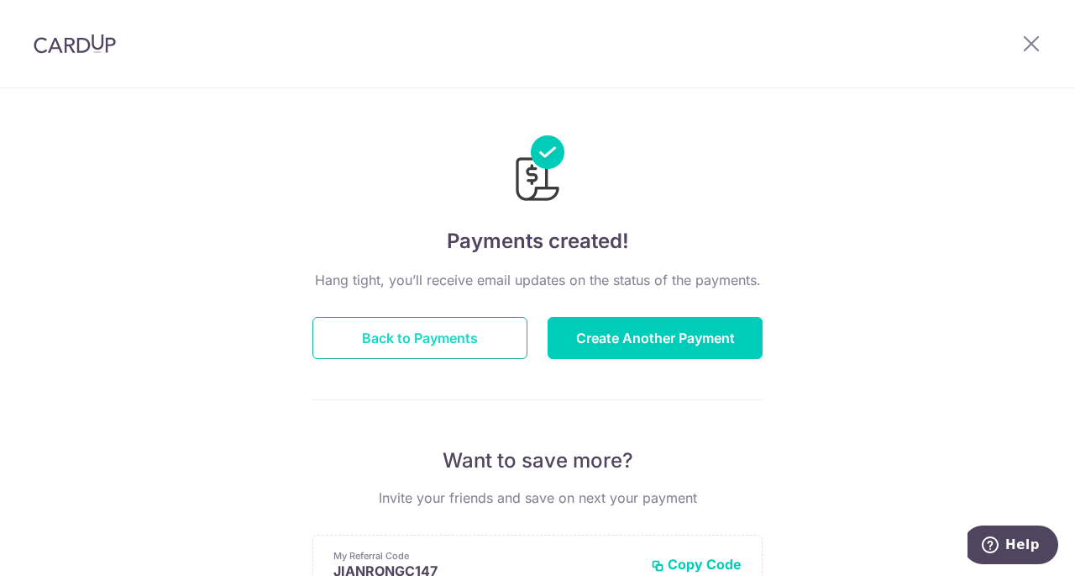
click at [454, 336] on button "Back to Payments" at bounding box center [420, 338] width 215 height 42
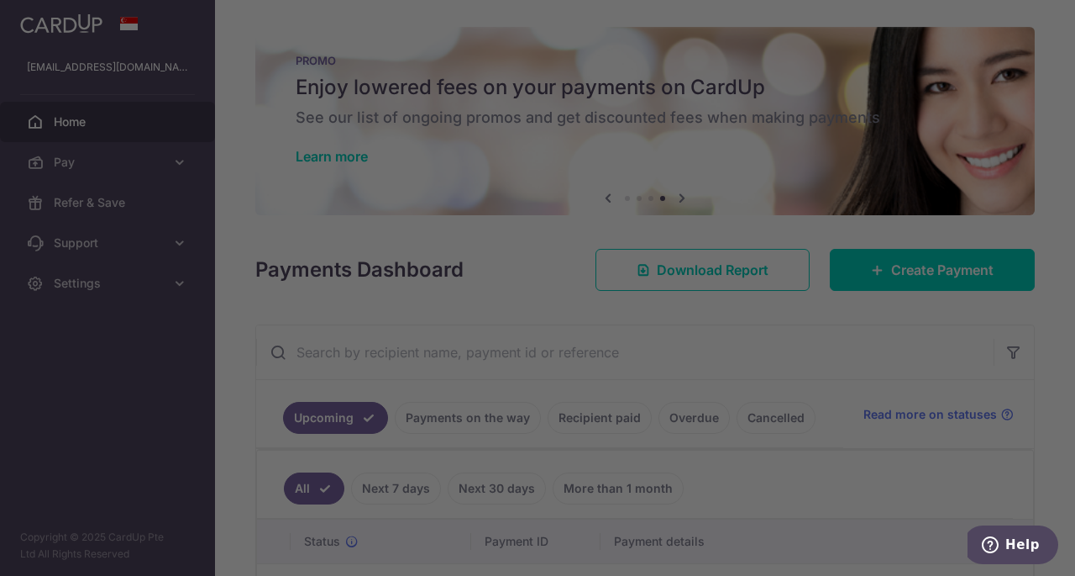
click at [790, 236] on div at bounding box center [543, 290] width 1086 height 581
click at [781, 517] on div at bounding box center [543, 290] width 1086 height 581
click at [289, 209] on div at bounding box center [543, 290] width 1086 height 581
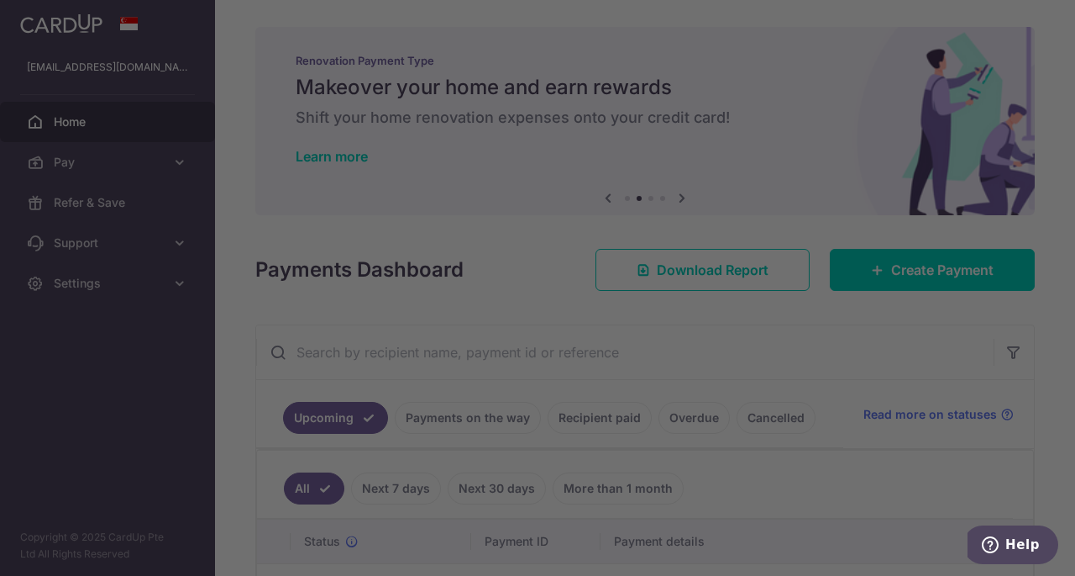
click at [763, 171] on div at bounding box center [543, 290] width 1086 height 581
click at [799, 504] on div at bounding box center [543, 290] width 1086 height 581
click at [1005, 538] on span "Help" at bounding box center [994, 544] width 24 height 17
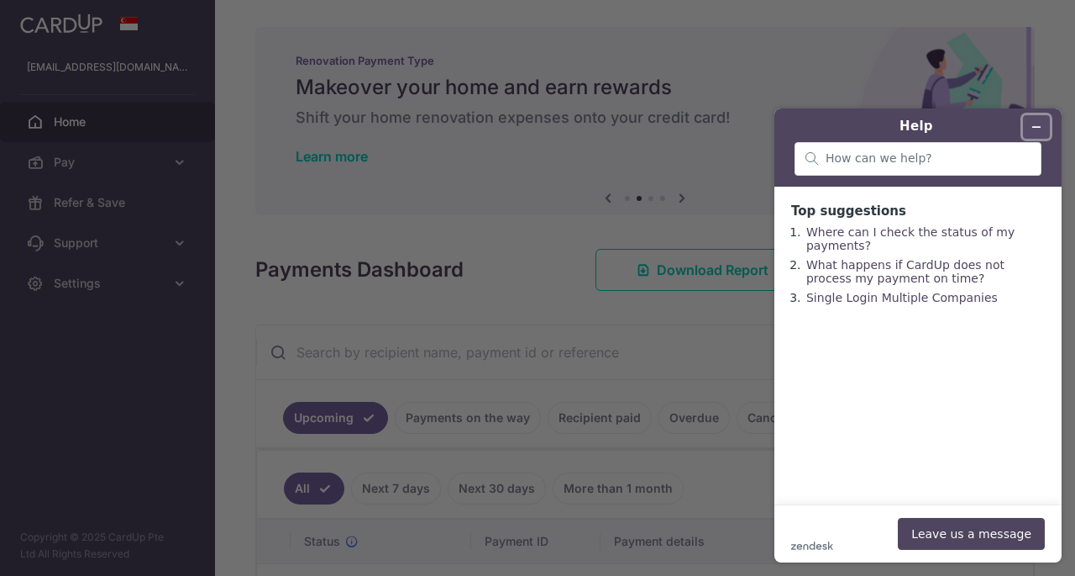
click at [1033, 128] on icon "Minimize widget" at bounding box center [1037, 127] width 12 height 12
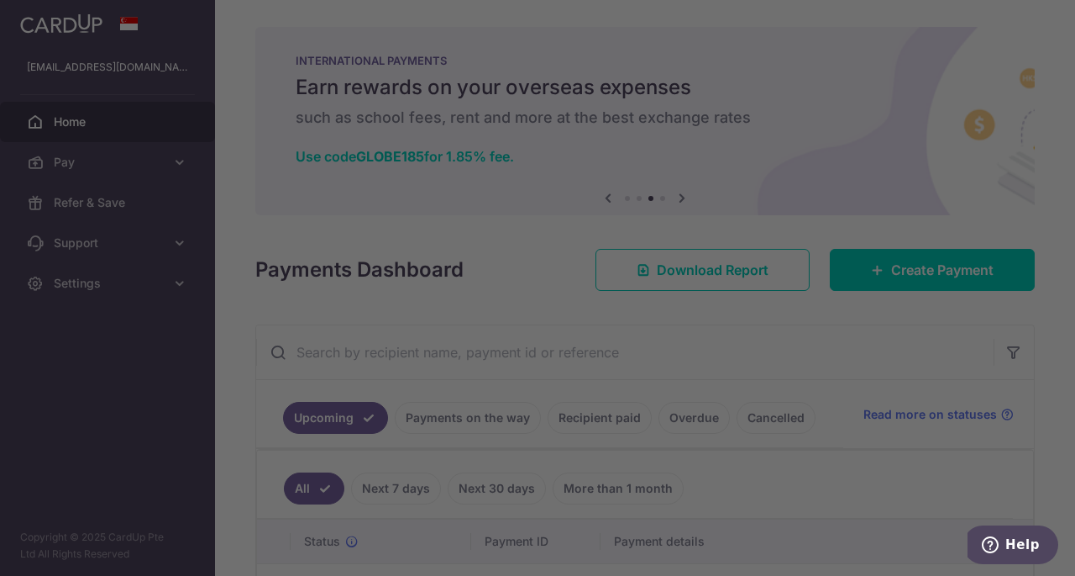
click at [797, 123] on div at bounding box center [543, 290] width 1086 height 581
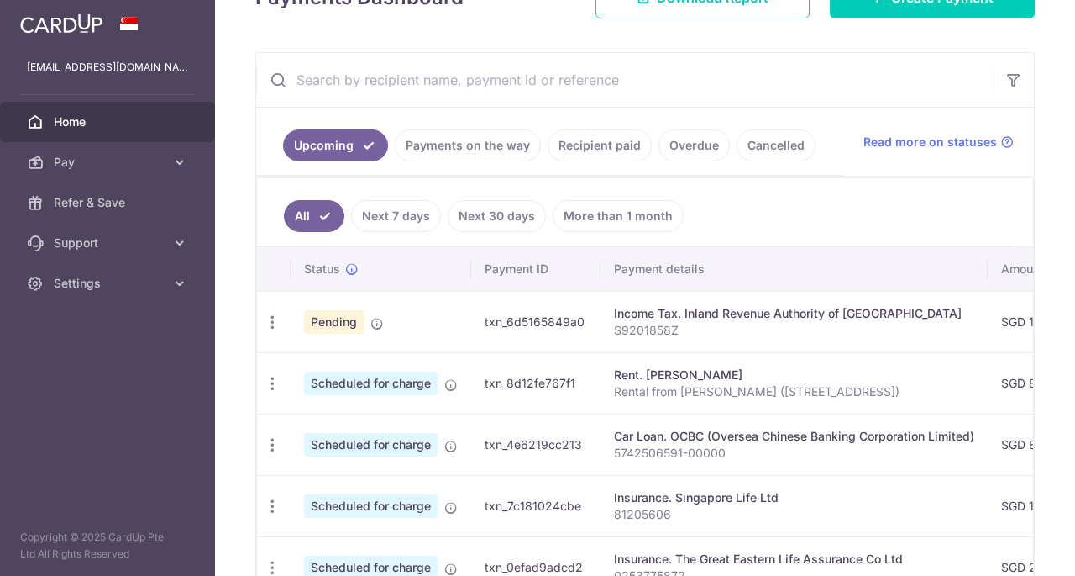
click at [422, 319] on td "Pending" at bounding box center [381, 321] width 181 height 61
click at [276, 318] on icon "button" at bounding box center [273, 322] width 18 height 18
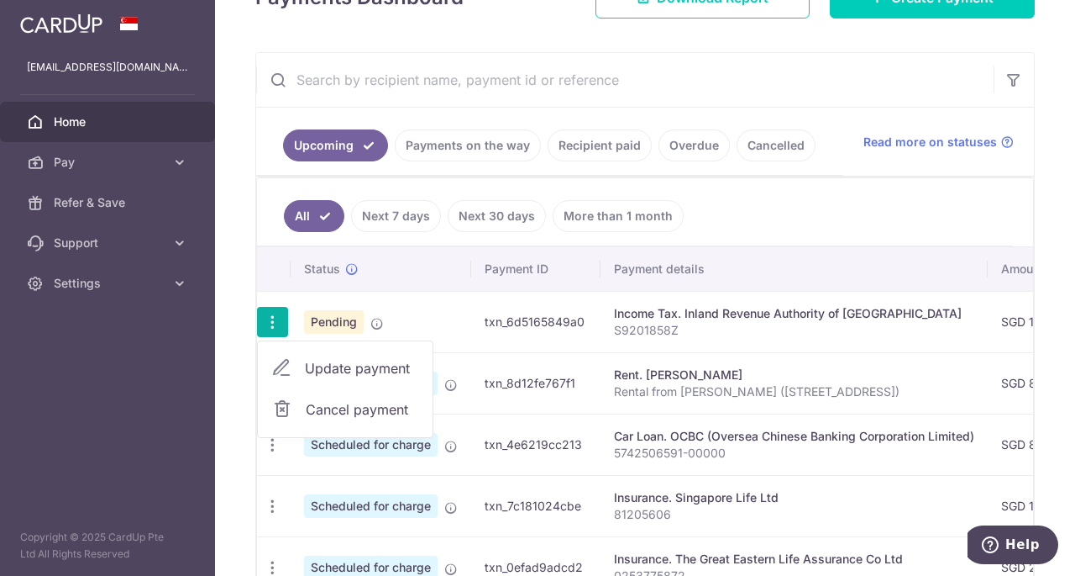
click at [336, 360] on span "Update payment" at bounding box center [362, 368] width 114 height 20
radio input "true"
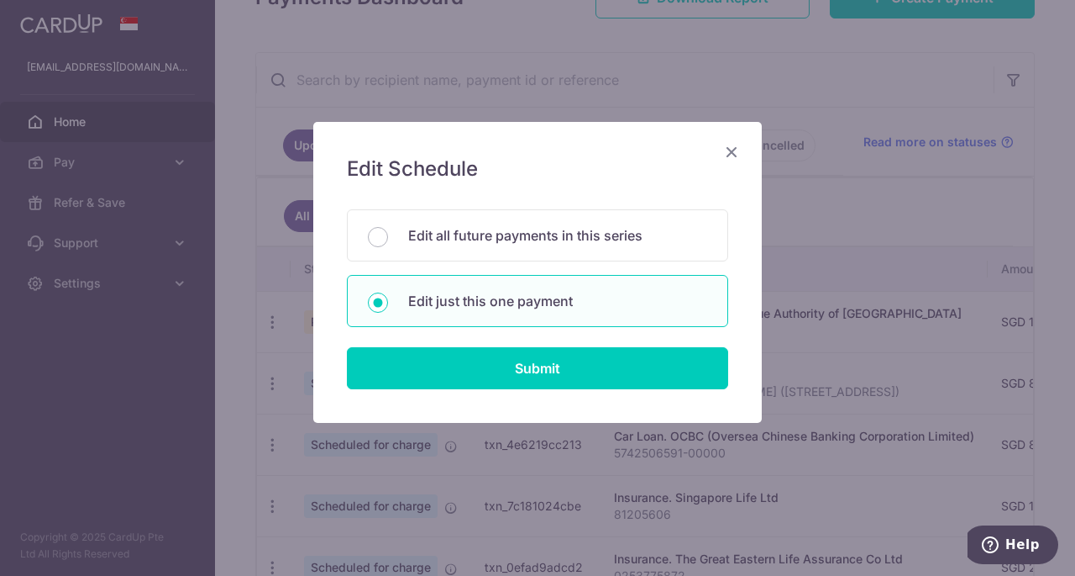
click at [733, 154] on icon "Close" at bounding box center [732, 151] width 20 height 21
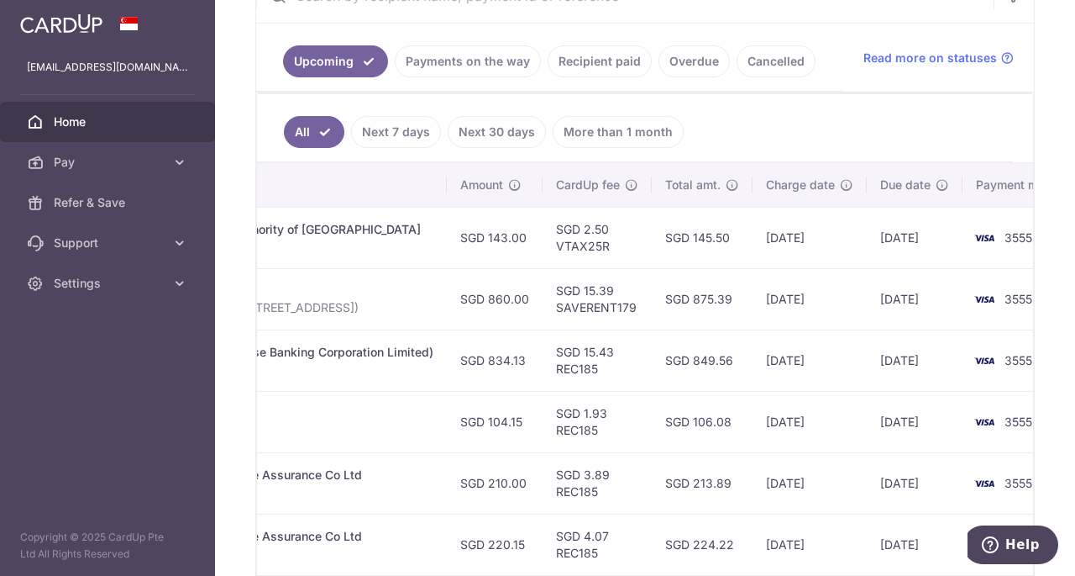
scroll to position [723, 0]
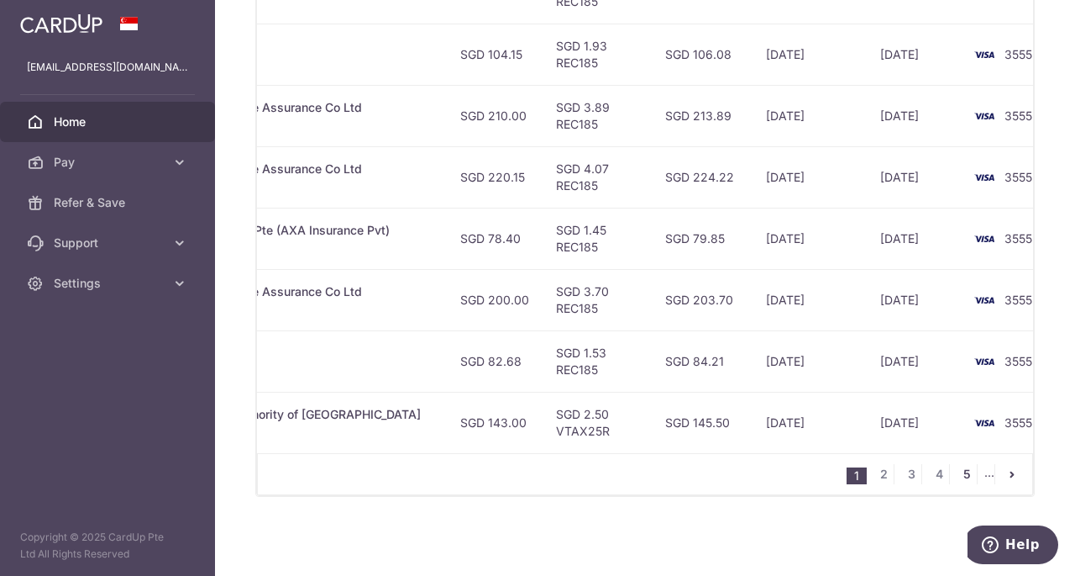
click at [967, 478] on link "5" at bounding box center [967, 474] width 20 height 20
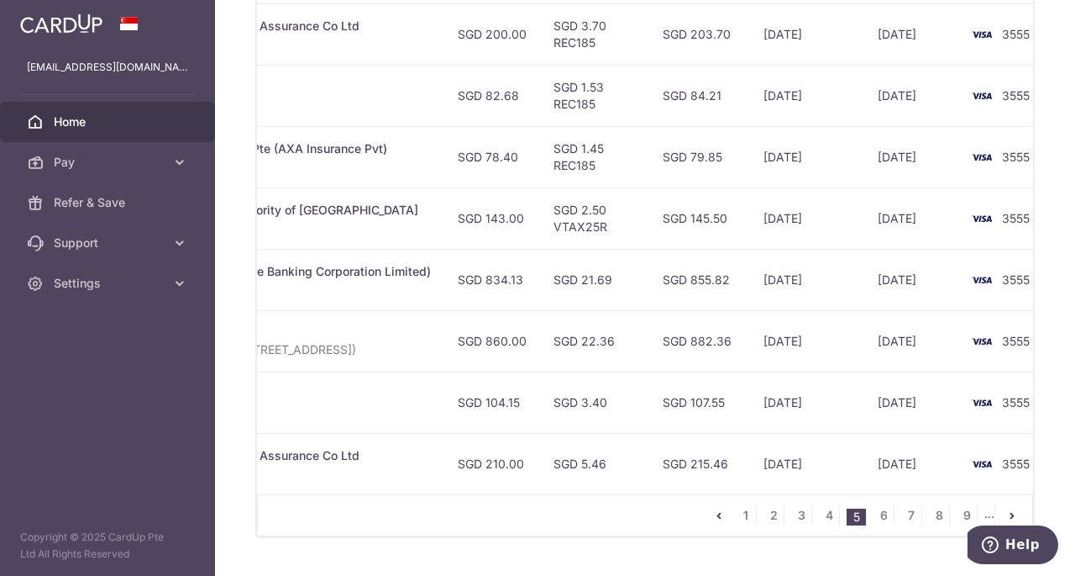
scroll to position [0, 594]
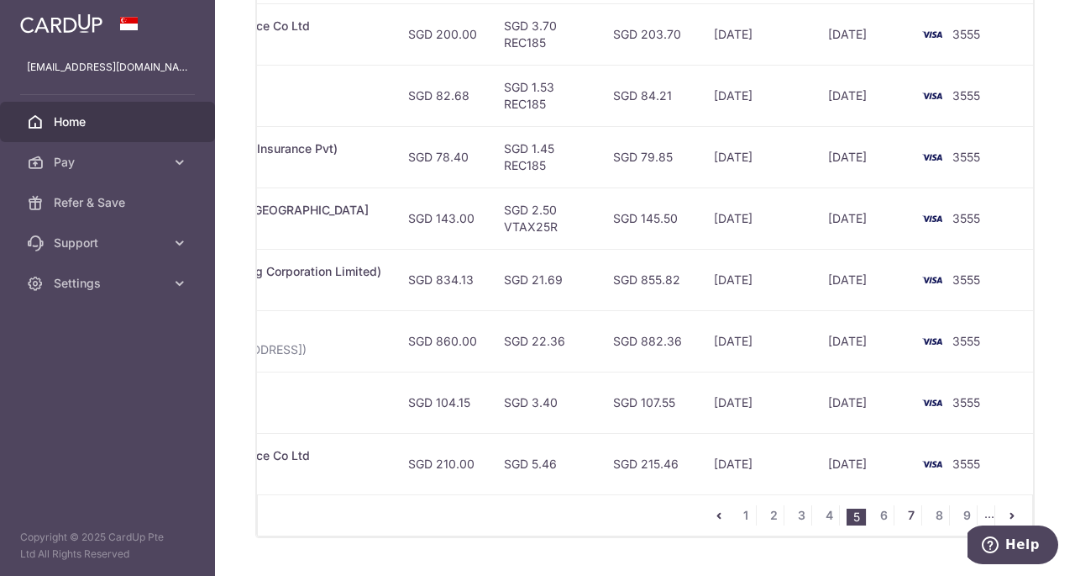
click at [902, 519] on link "7" at bounding box center [912, 515] width 20 height 20
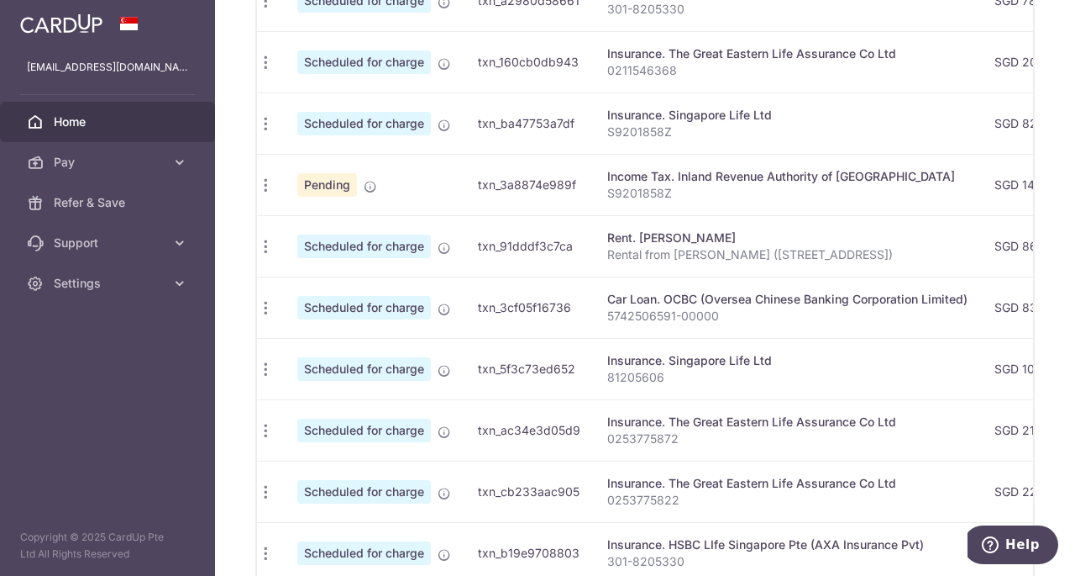
scroll to position [471, 0]
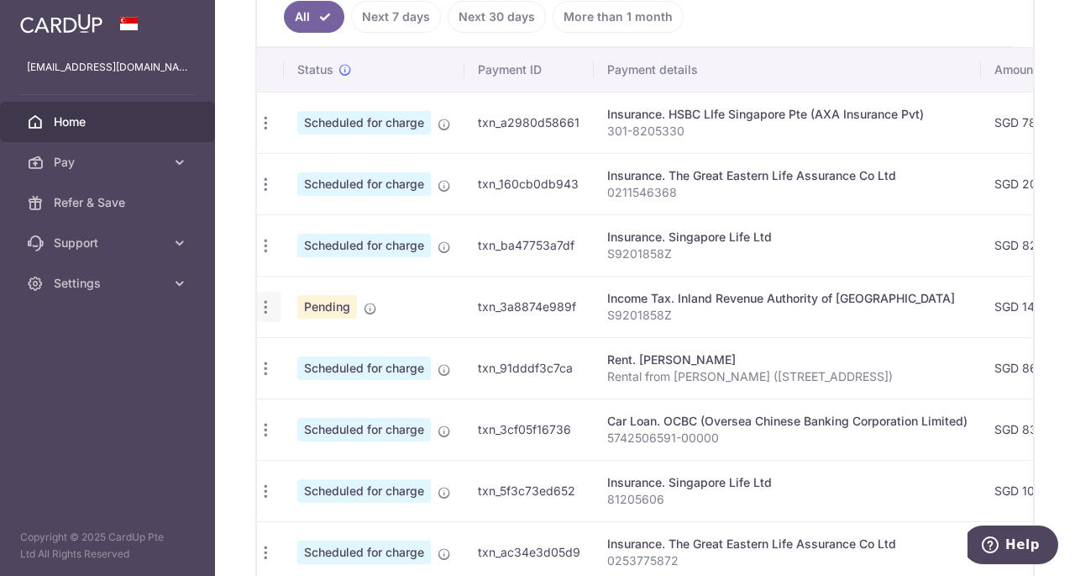
click at [258, 132] on icon "button" at bounding box center [266, 123] width 18 height 18
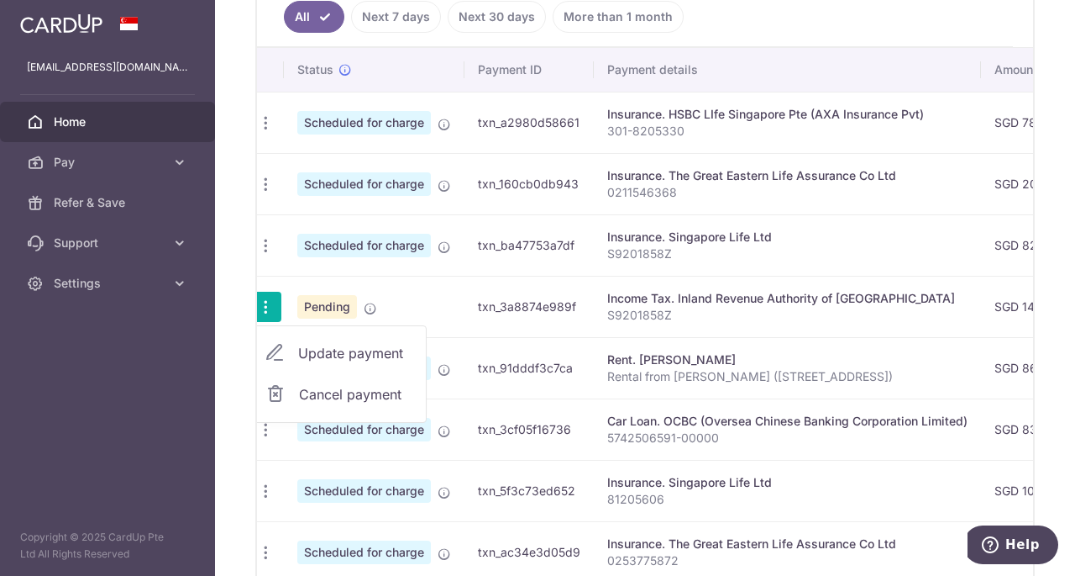
click at [315, 347] on span "Update payment" at bounding box center [355, 353] width 114 height 20
radio input "true"
type input "143.00"
type input "[DATE]"
type input "S9201858Z"
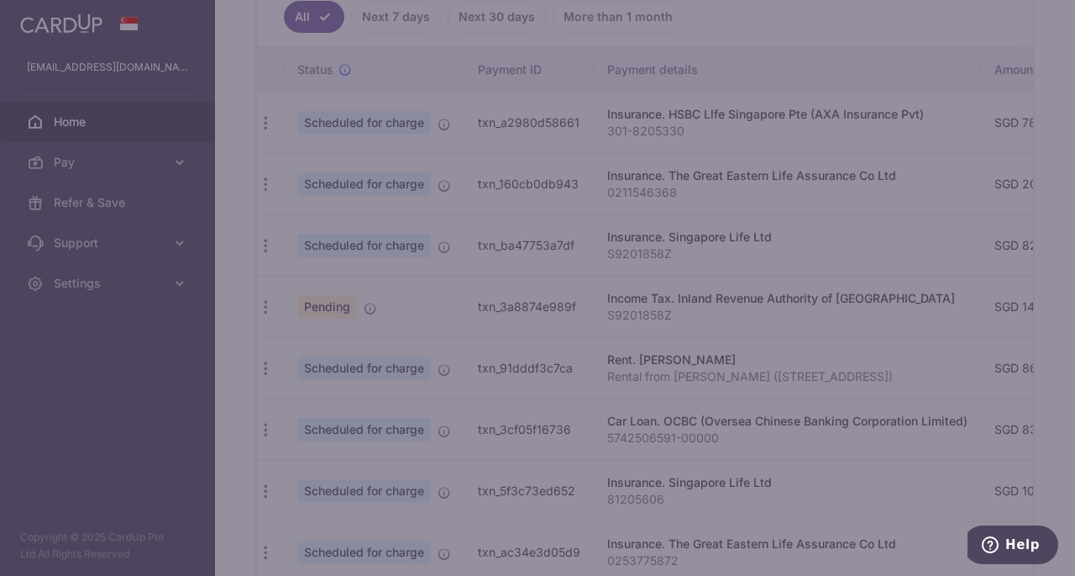
type input "VTAX25R"
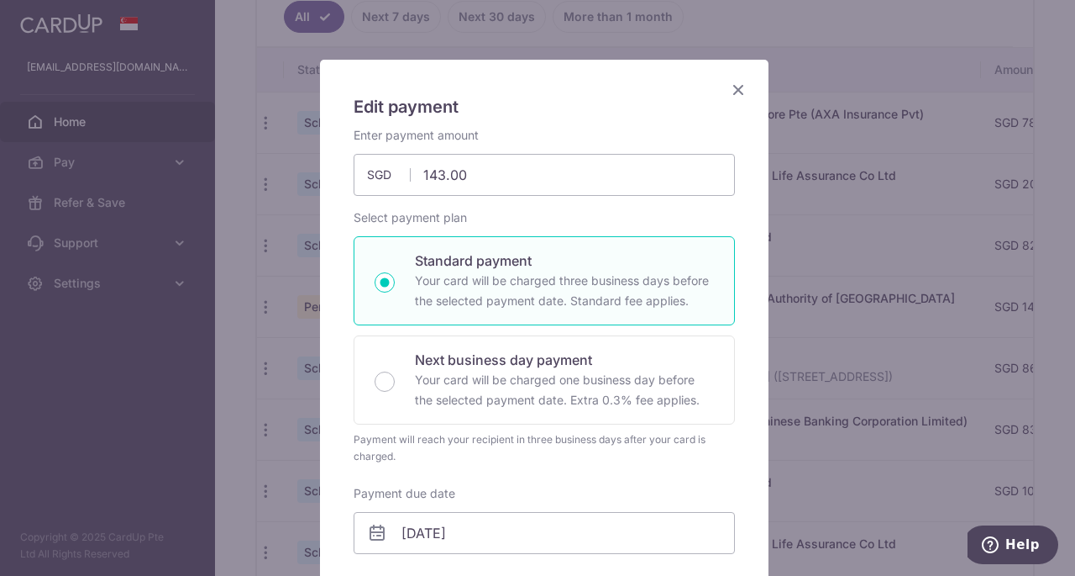
scroll to position [84, 0]
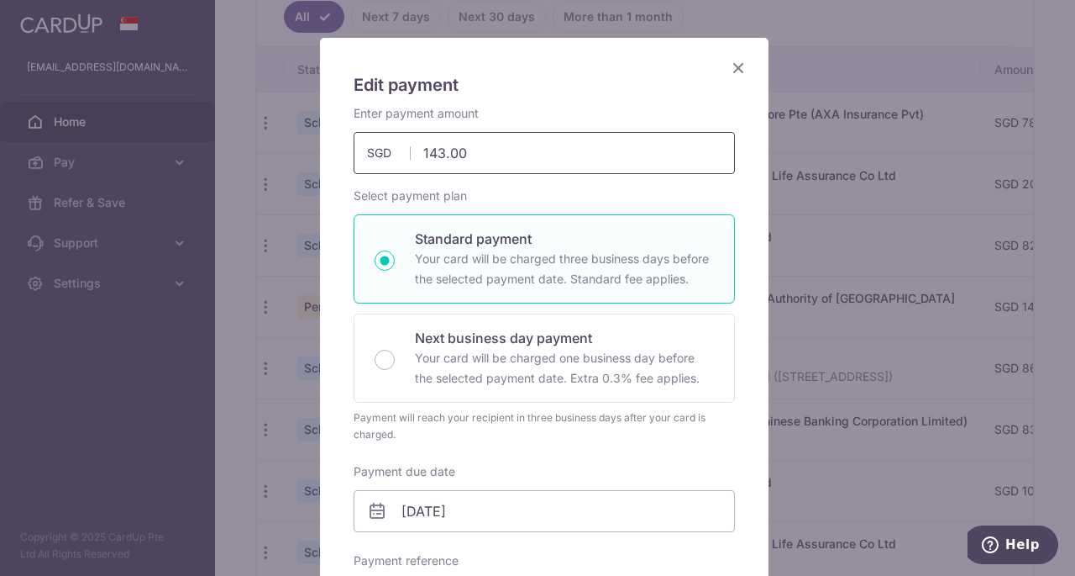
click at [494, 155] on input "143.00" at bounding box center [544, 153] width 381 height 42
type input "143.02"
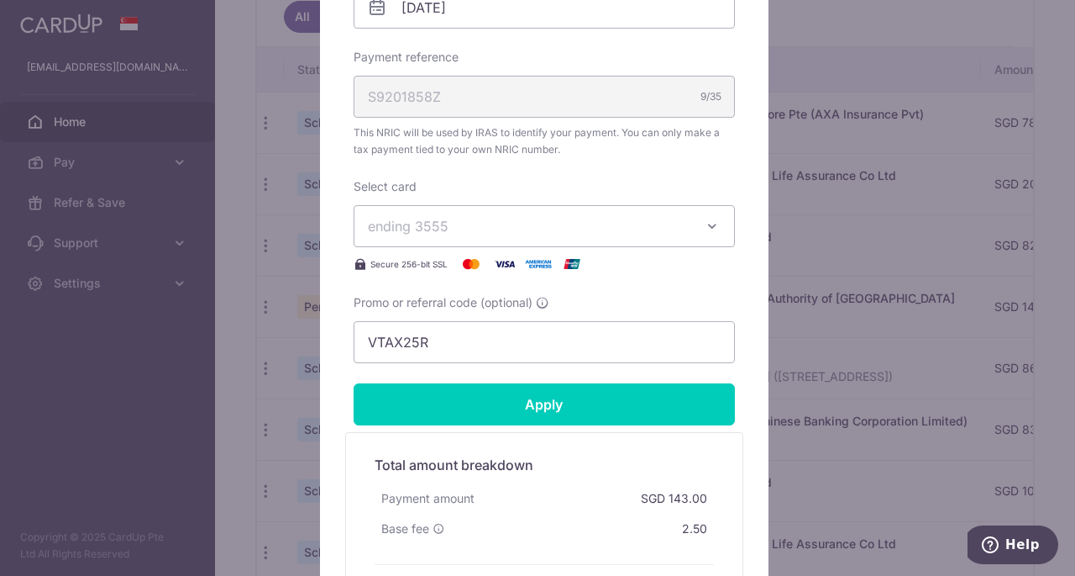
scroll to position [588, 0]
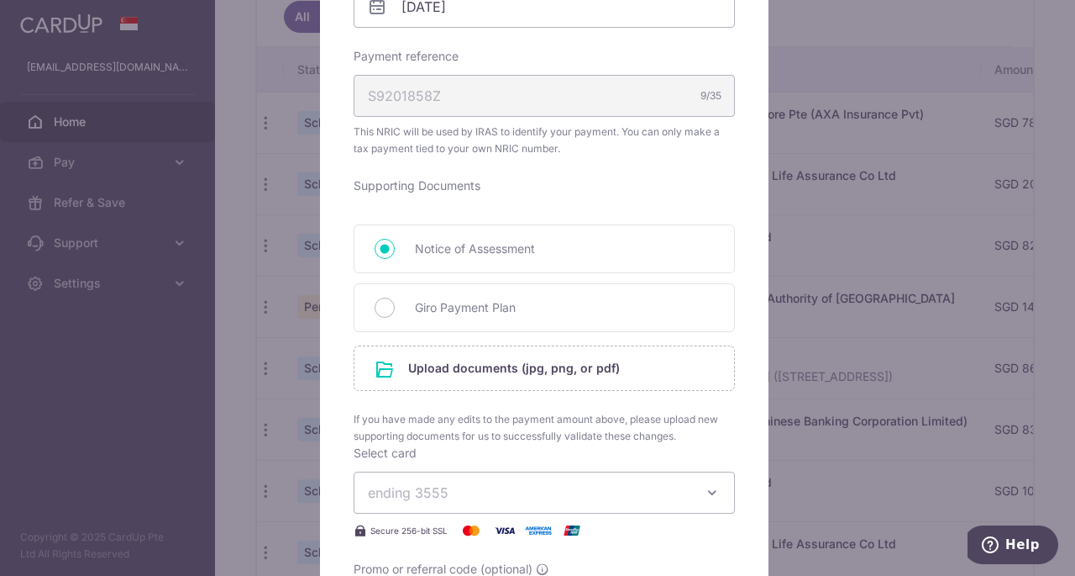
click at [513, 395] on form "By clicking apply, you will make changes to all payments to Inland Revenue Auth…" at bounding box center [544, 243] width 381 height 1285
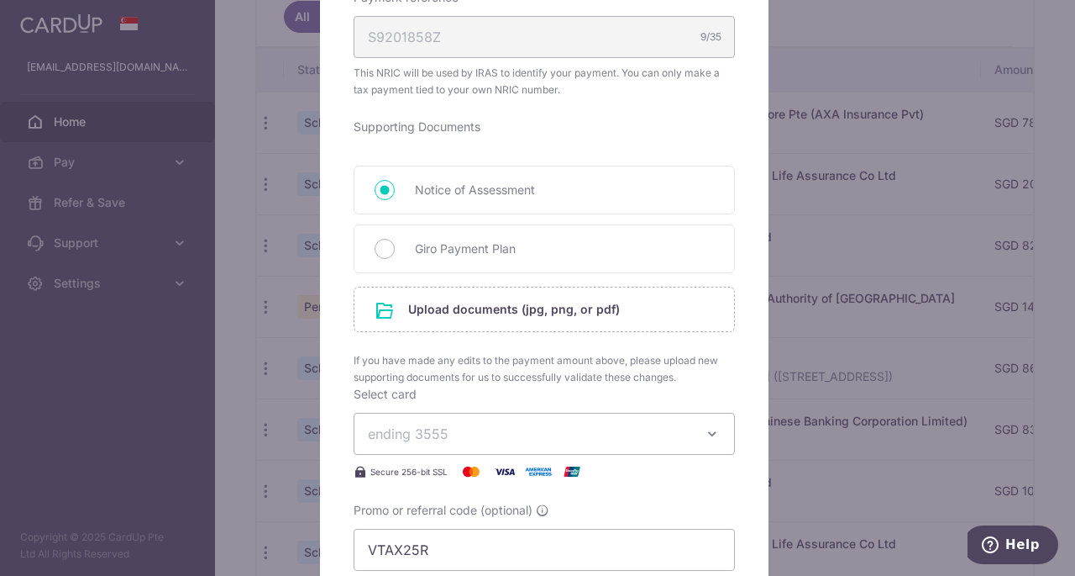
scroll to position [672, 0]
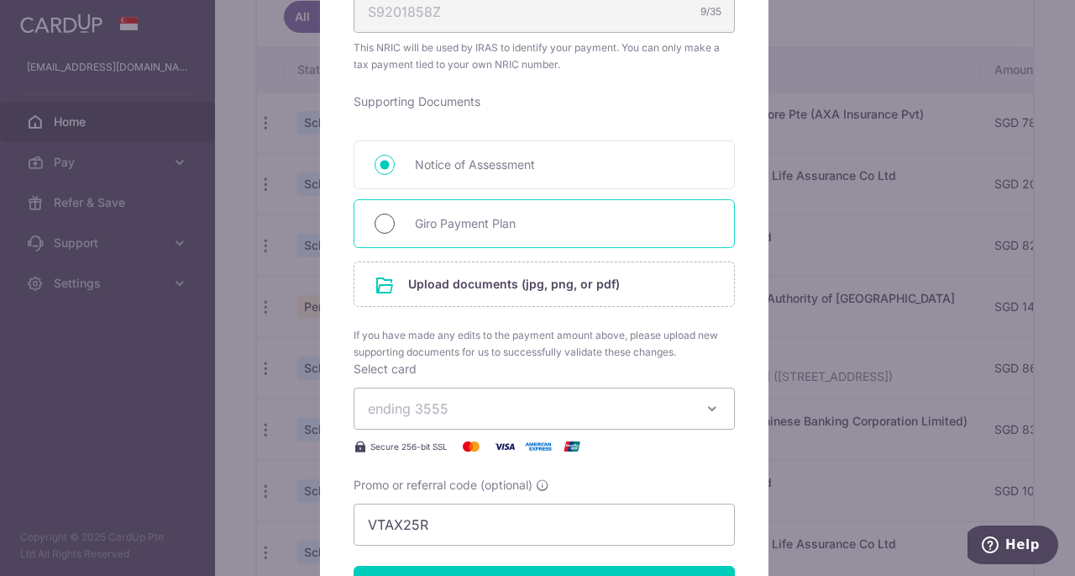
click at [376, 223] on input "Giro Payment Plan" at bounding box center [385, 223] width 20 height 20
radio input "true"
click at [461, 285] on input "file" at bounding box center [545, 284] width 380 height 44
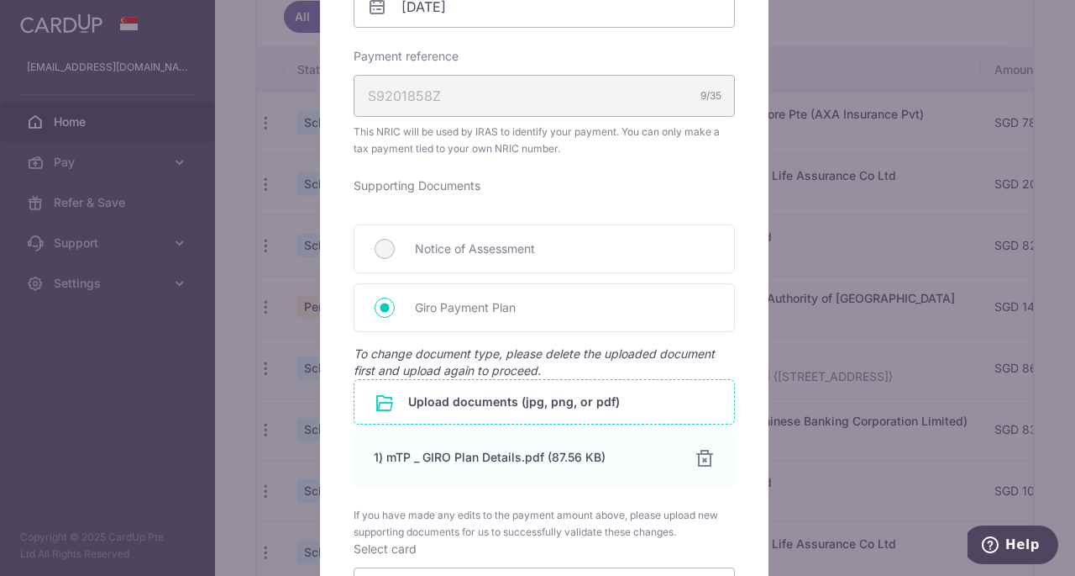
scroll to position [840, 0]
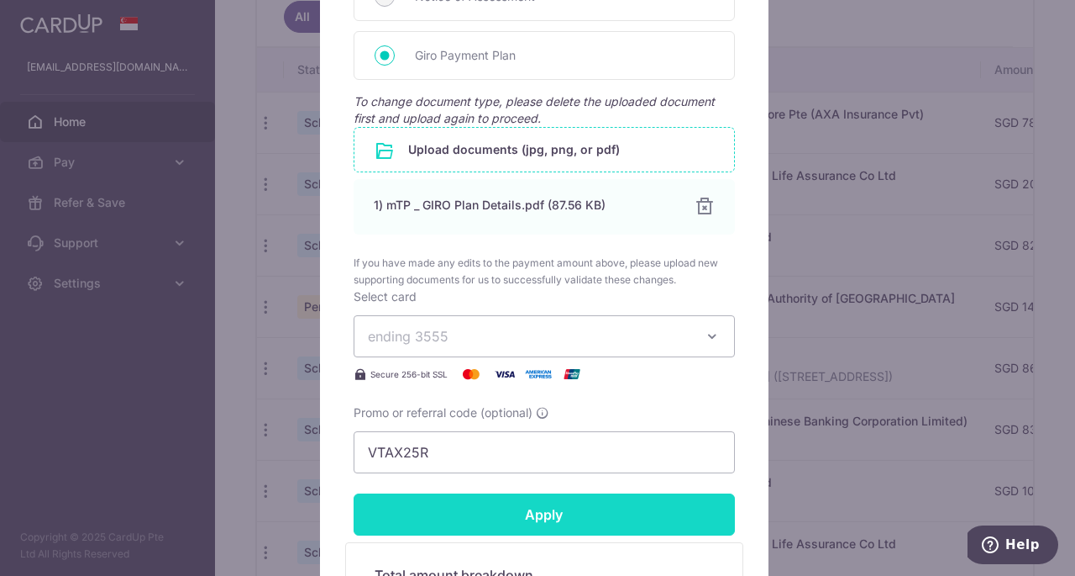
click at [538, 498] on input "Apply" at bounding box center [544, 514] width 381 height 42
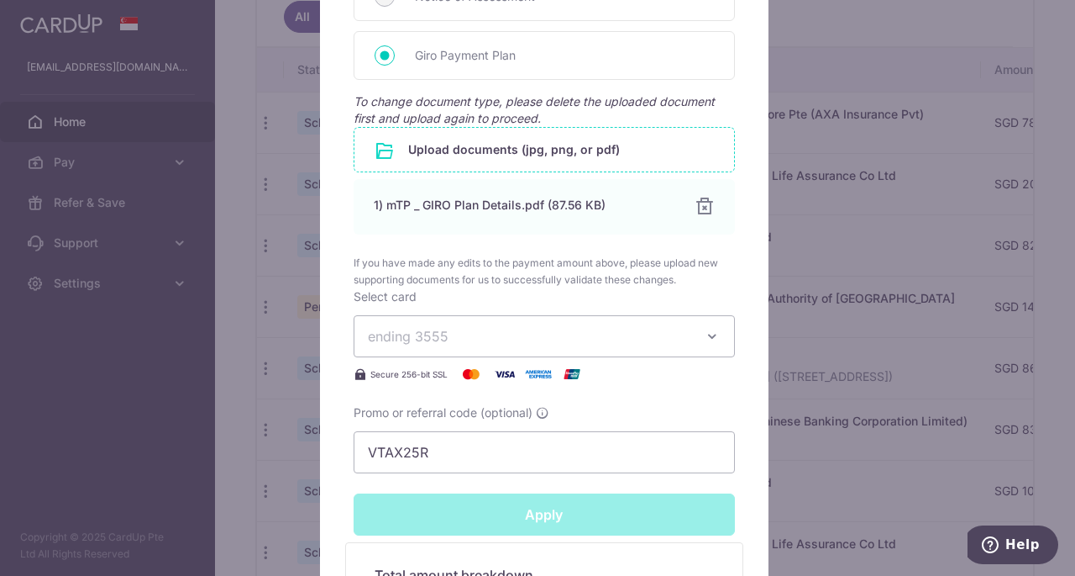
type input "Successfully Applied"
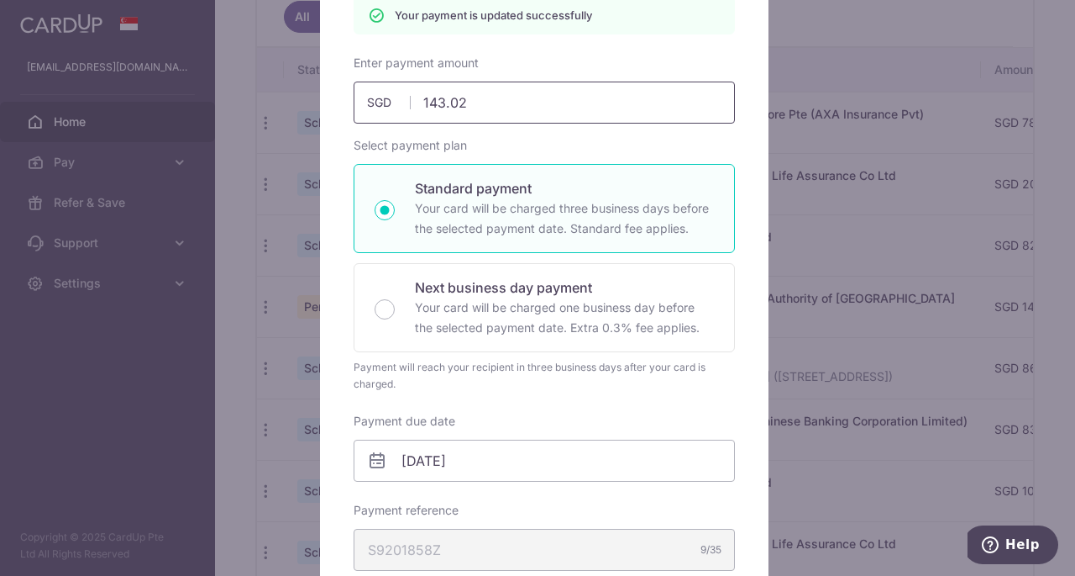
scroll to position [0, 0]
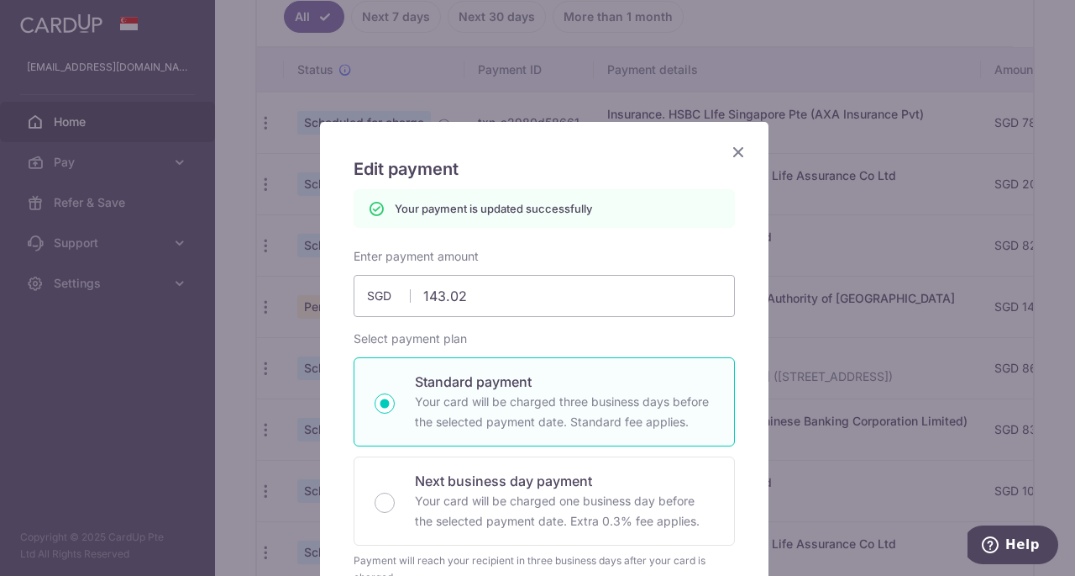
click at [728, 148] on icon "Close" at bounding box center [738, 151] width 20 height 21
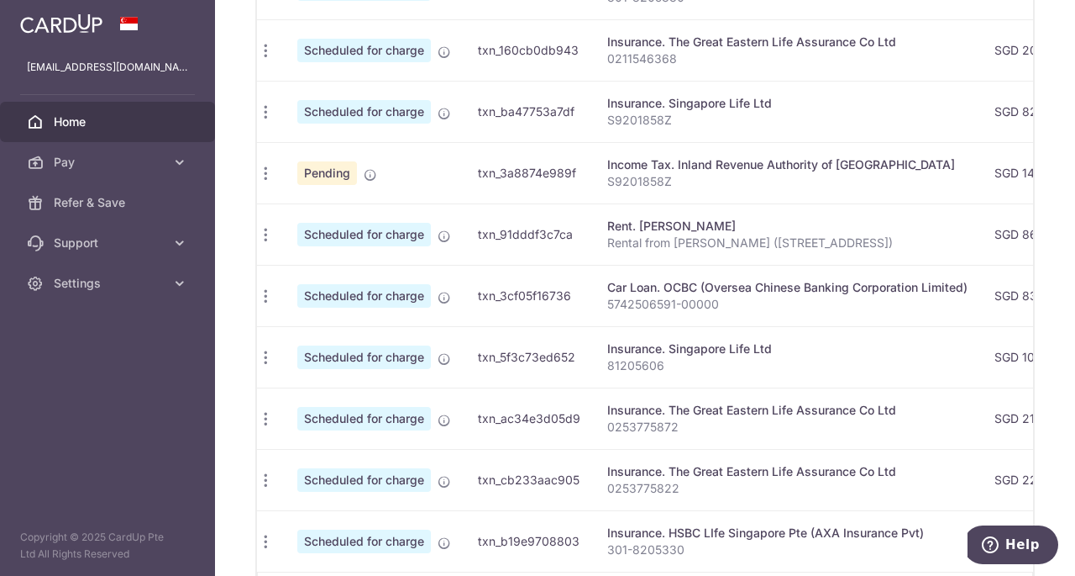
scroll to position [723, 0]
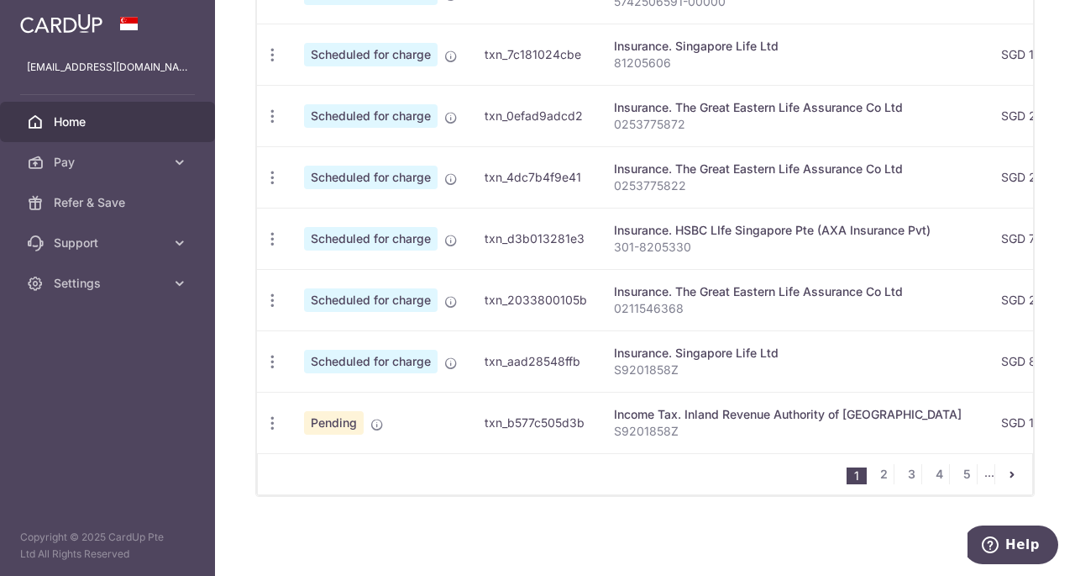
click at [1006, 477] on icon "pager" at bounding box center [1012, 473] width 13 height 13
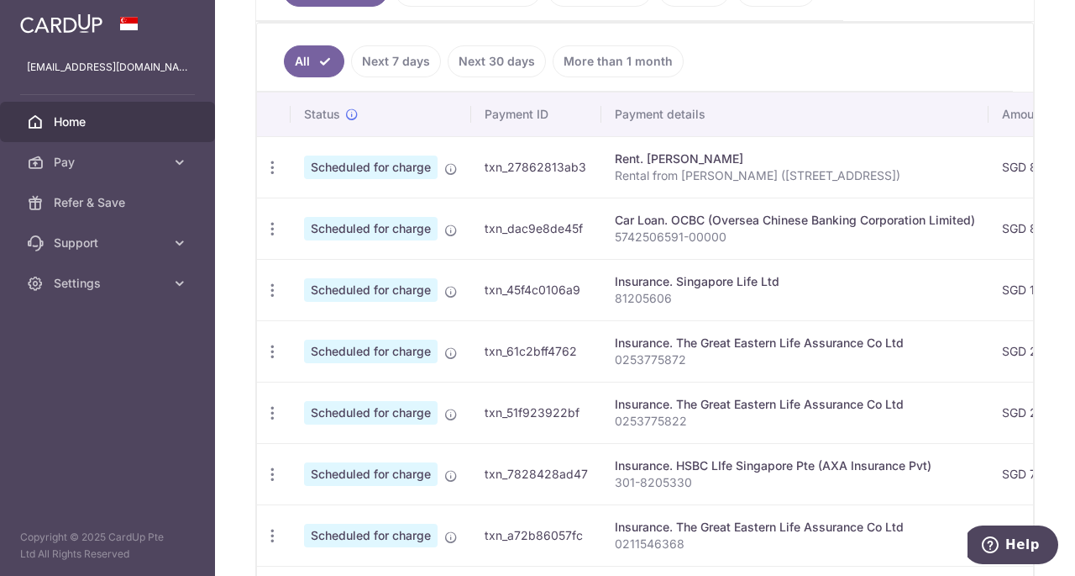
scroll to position [723, 0]
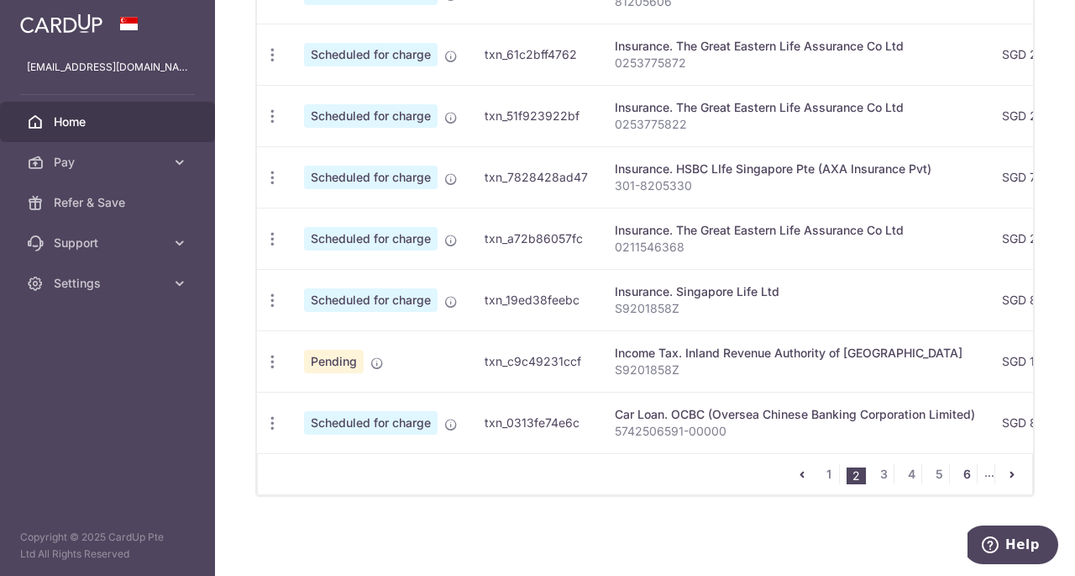
click at [957, 476] on link "6" at bounding box center [967, 474] width 20 height 20
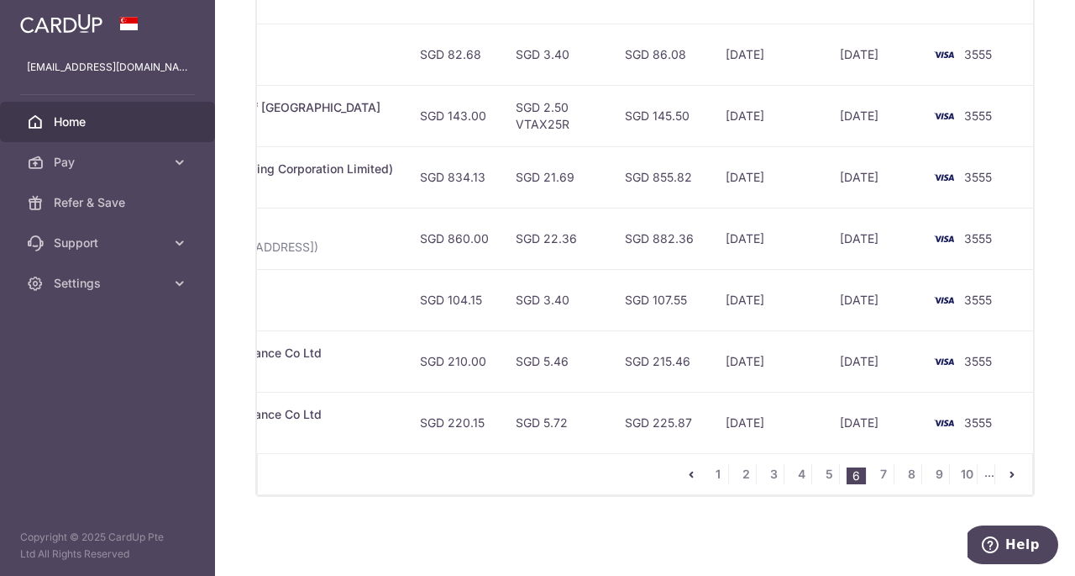
scroll to position [0, 592]
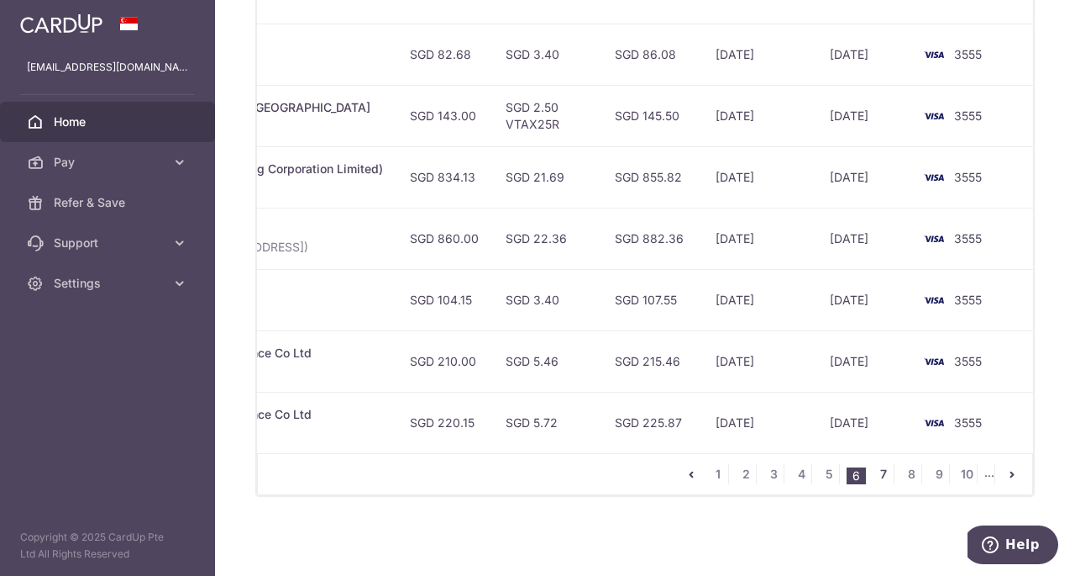
click at [881, 473] on link "7" at bounding box center [884, 474] width 20 height 20
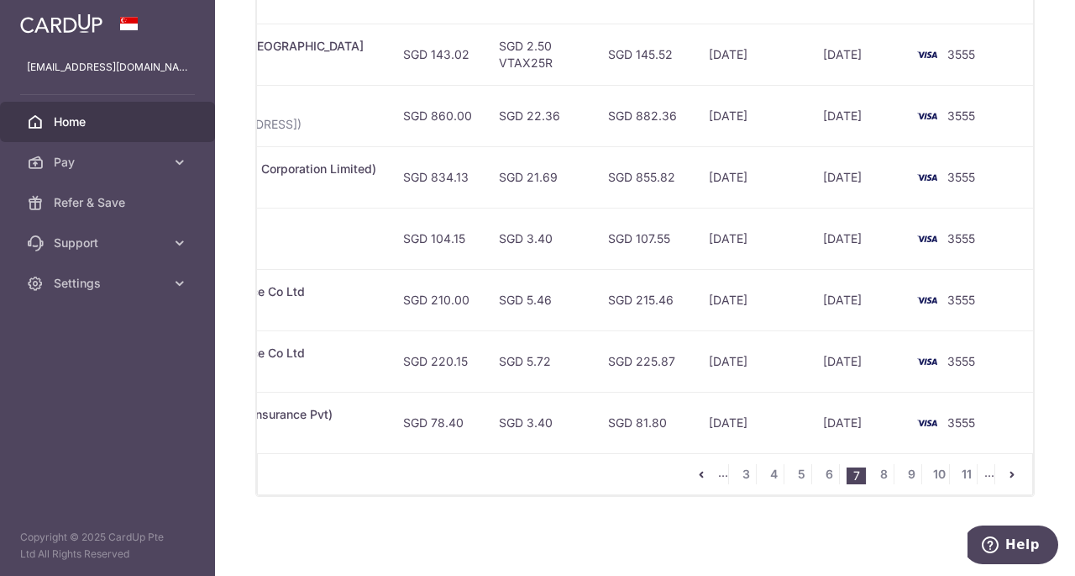
scroll to position [0, 0]
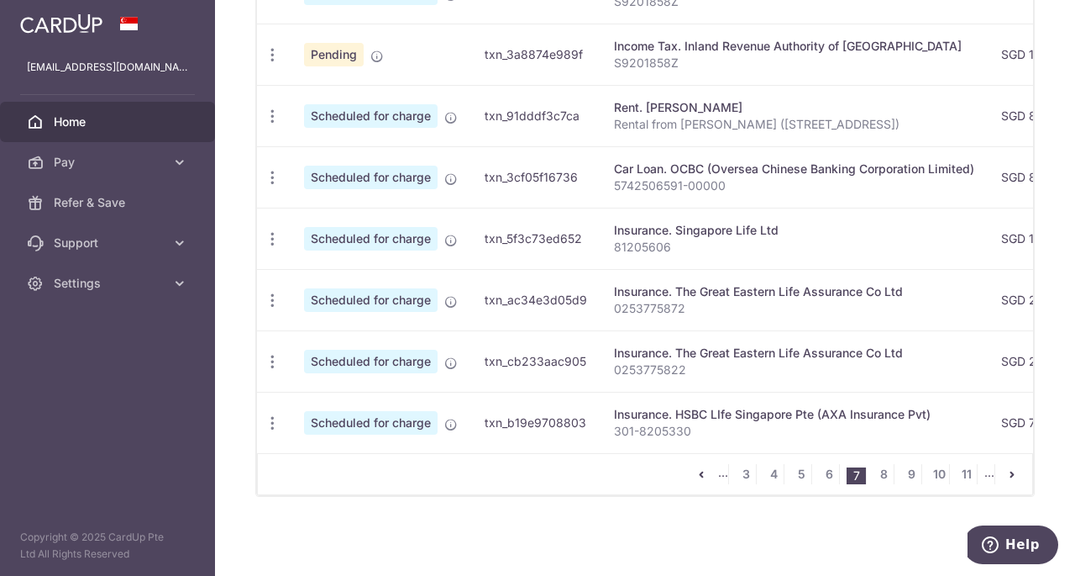
click at [699, 476] on icon "pager" at bounding box center [701, 473] width 13 height 13
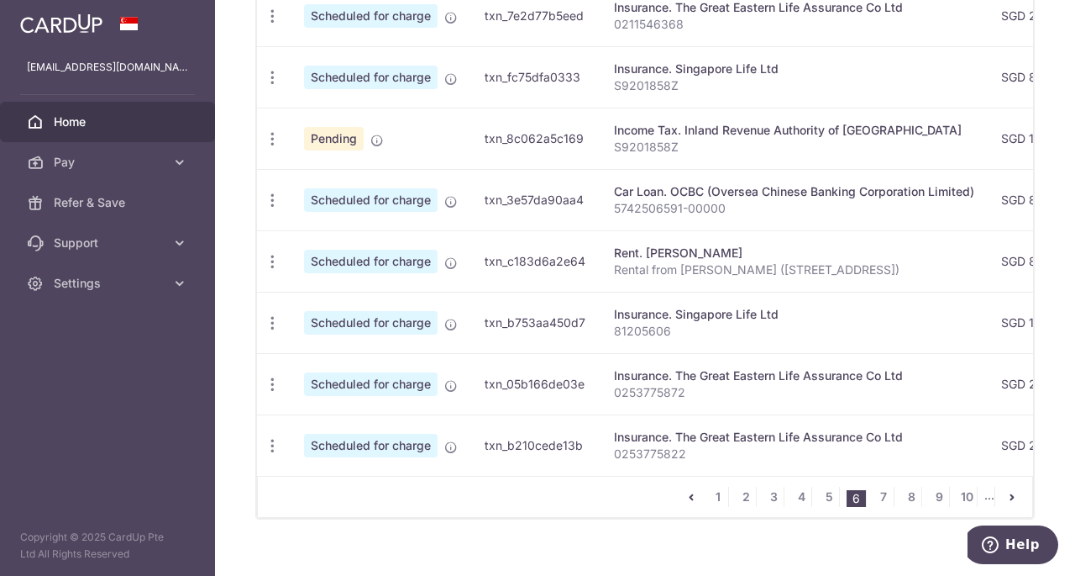
scroll to position [723, 0]
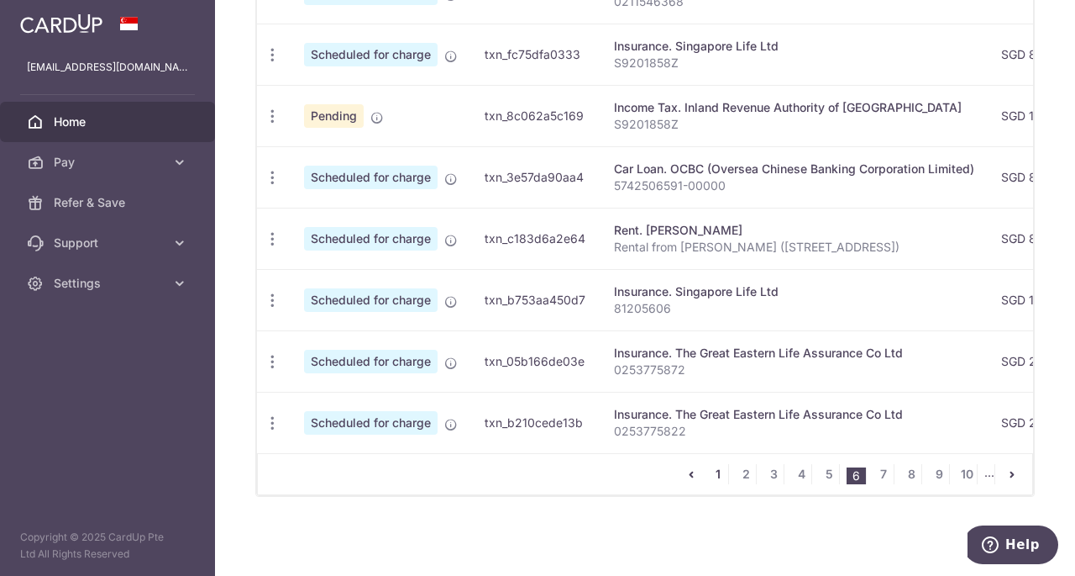
click at [713, 476] on link "1" at bounding box center [718, 474] width 20 height 20
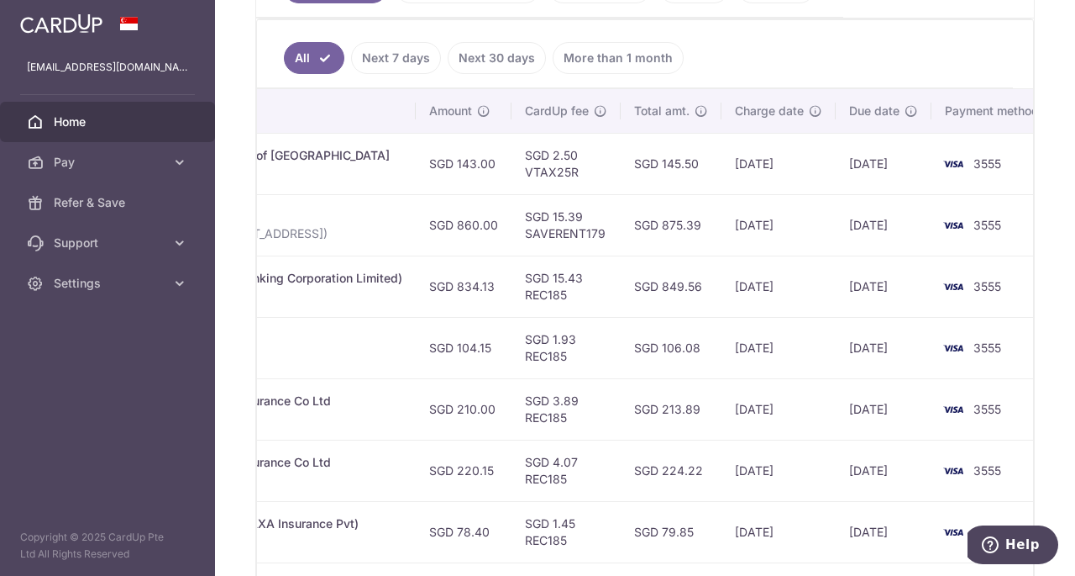
scroll to position [0, 598]
